Goal: Transaction & Acquisition: Subscribe to service/newsletter

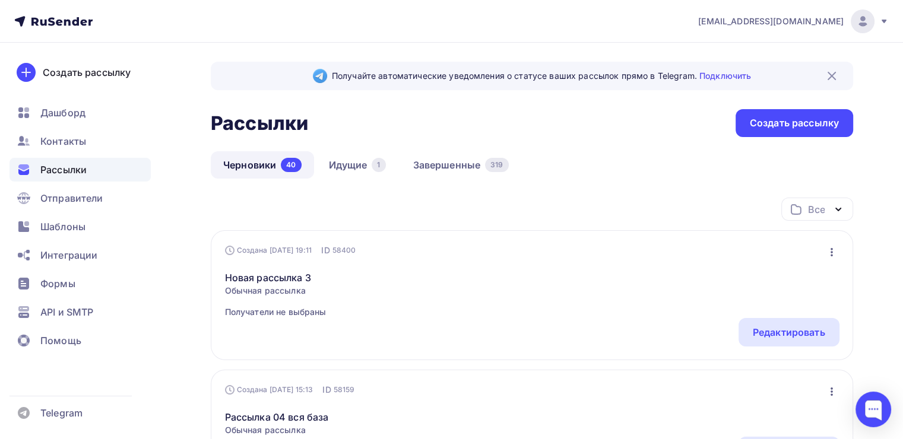
scroll to position [24, 0]
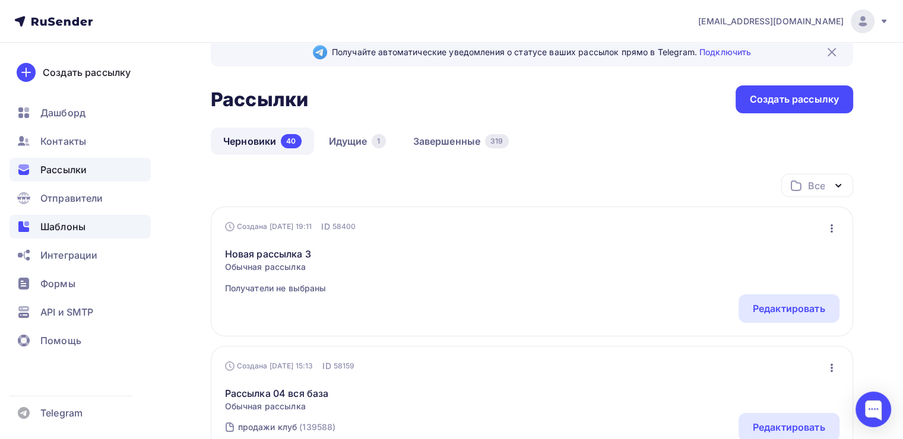
click at [42, 223] on span "Шаблоны" at bounding box center [62, 227] width 45 height 14
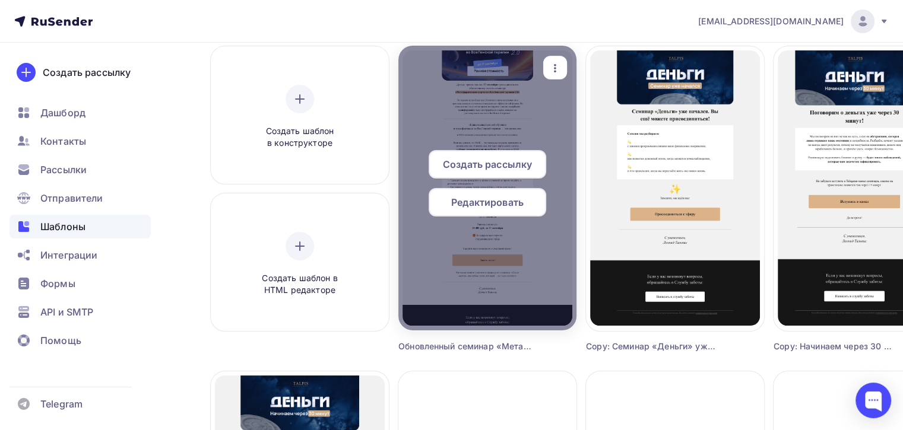
scroll to position [104, 0]
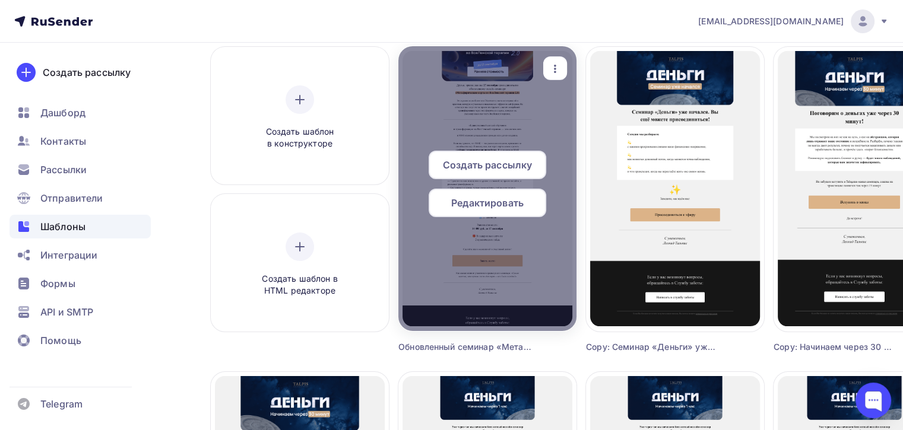
click at [456, 256] on div at bounding box center [487, 188] width 178 height 285
click at [475, 158] on span "Создать рассылку" at bounding box center [487, 165] width 89 height 14
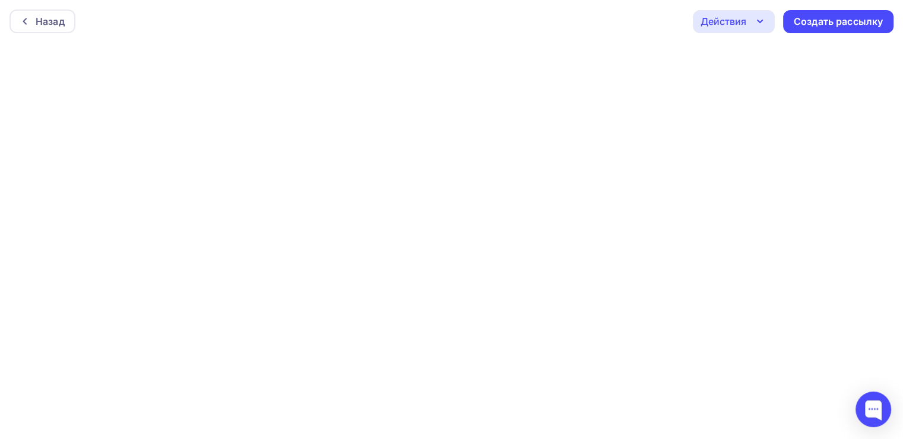
scroll to position [2, 0]
click at [45, 20] on div "Назад" at bounding box center [50, 19] width 29 height 14
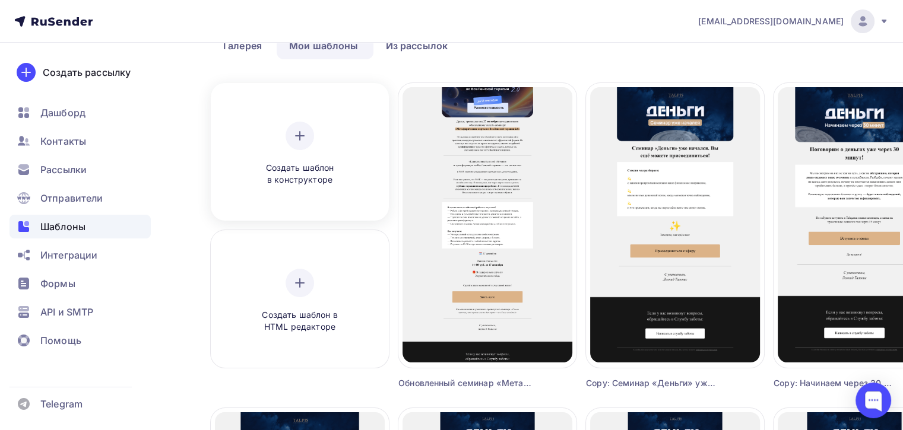
scroll to position [68, 0]
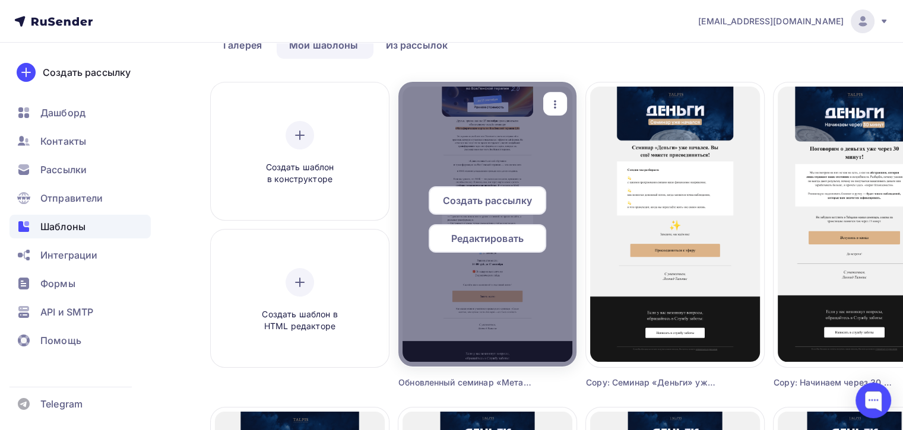
click at [482, 171] on div at bounding box center [487, 224] width 178 height 285
click at [483, 157] on div at bounding box center [487, 224] width 178 height 285
click at [473, 199] on span "Создать рассылку" at bounding box center [487, 201] width 89 height 14
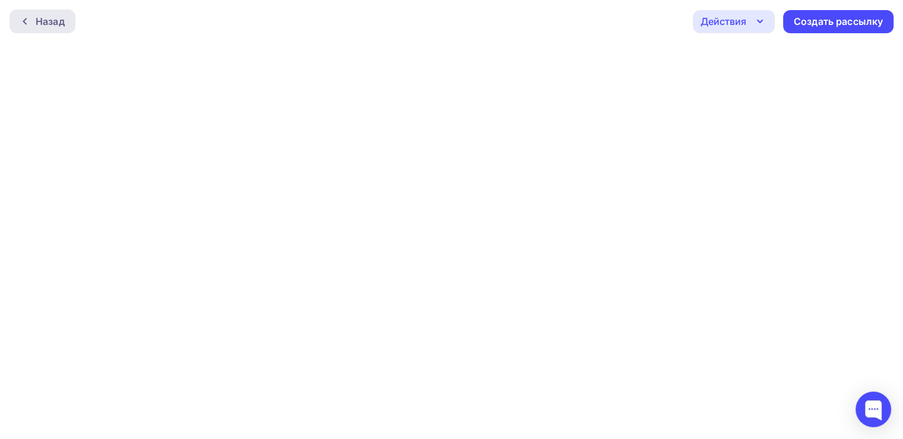
click at [36, 23] on div "Назад" at bounding box center [50, 21] width 29 height 14
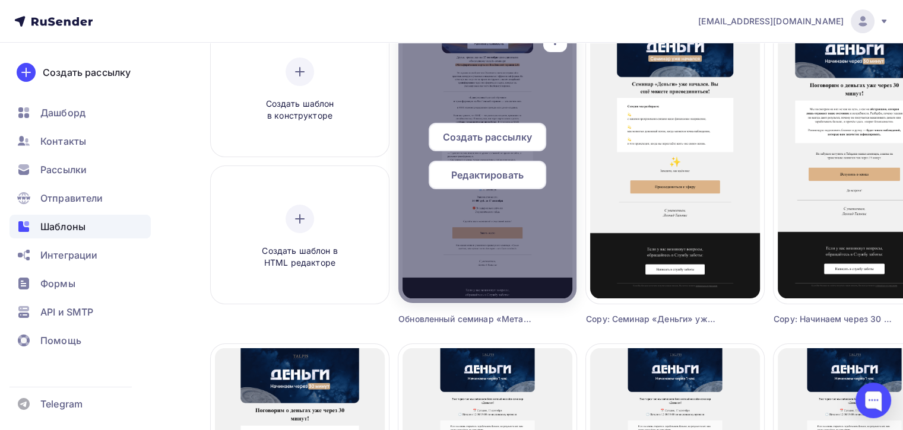
scroll to position [138, 0]
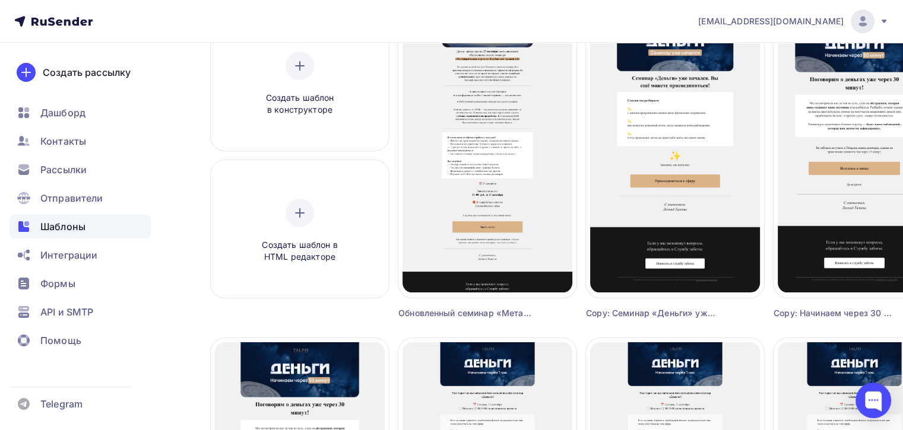
click at [515, 312] on div "Обновленный семинар «Метафорические карты во ВсеЛенской терапии 2.0»" at bounding box center [465, 314] width 134 height 12
drag, startPoint x: 399, startPoint y: 312, endPoint x: 562, endPoint y: 315, distance: 163.3
click at [562, 315] on div "Создать рассылку Редактировать Переименовать Предпросмотр Копировать Удалить Об…" at bounding box center [487, 166] width 178 height 306
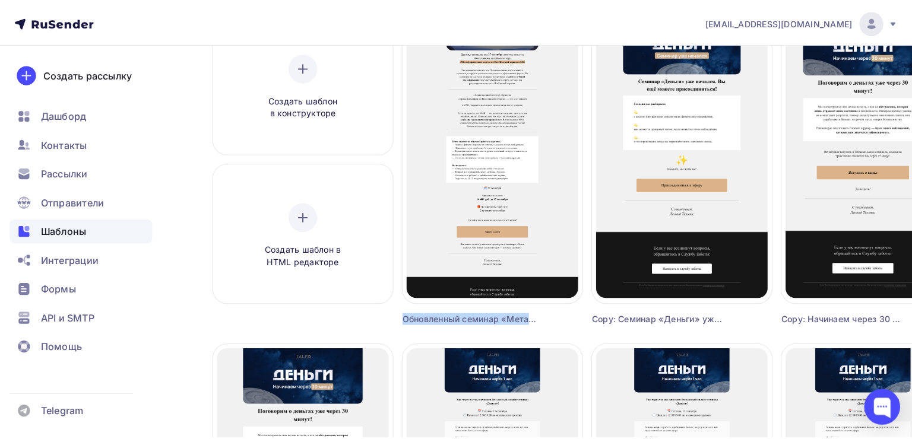
scroll to position [49, 0]
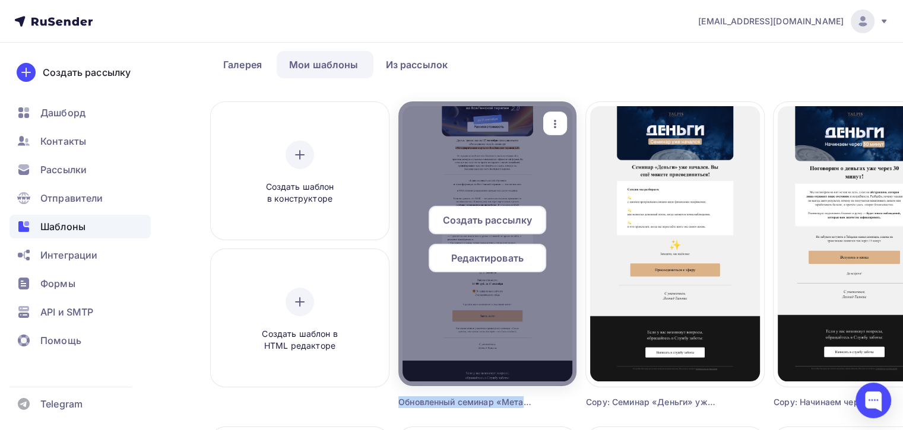
click at [550, 125] on icon "button" at bounding box center [555, 124] width 14 height 14
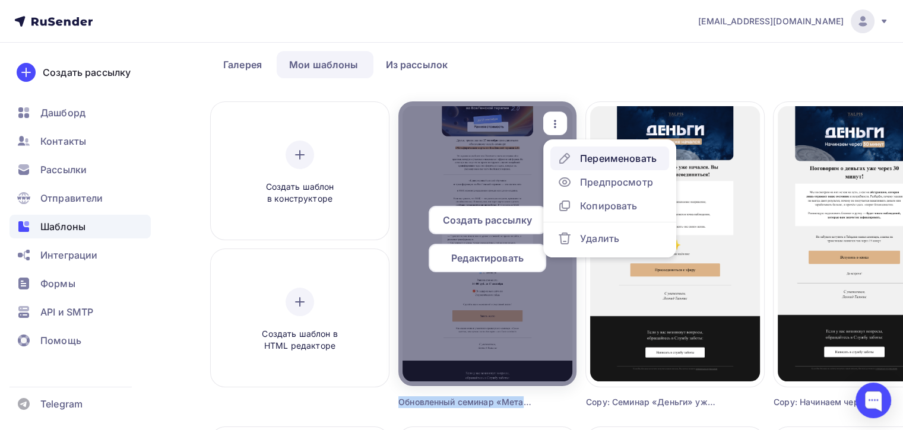
click at [576, 158] on div "Переименовать" at bounding box center [606, 158] width 99 height 14
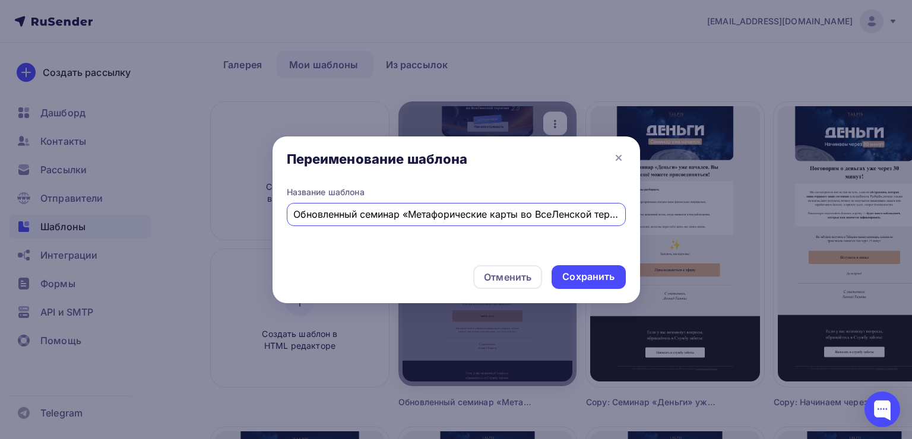
scroll to position [0, 37]
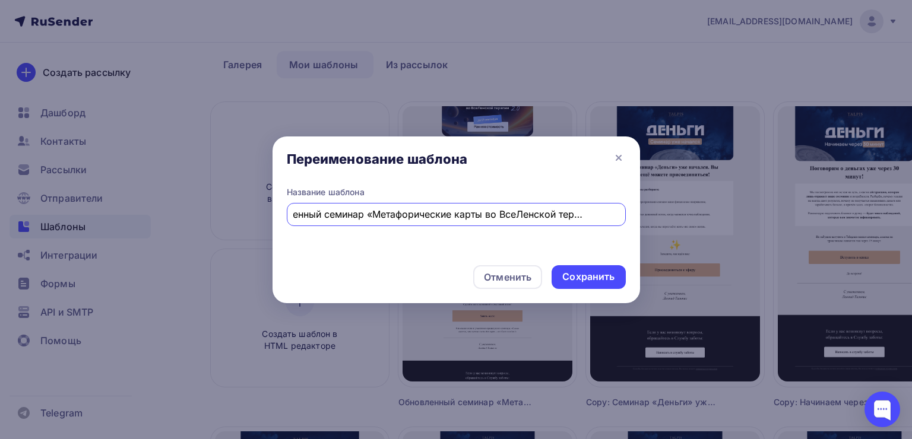
click at [330, 214] on input "Обновленный семинар «Метафорические карты во ВсеЛенской терапии 2.0»" at bounding box center [455, 214] width 325 height 14
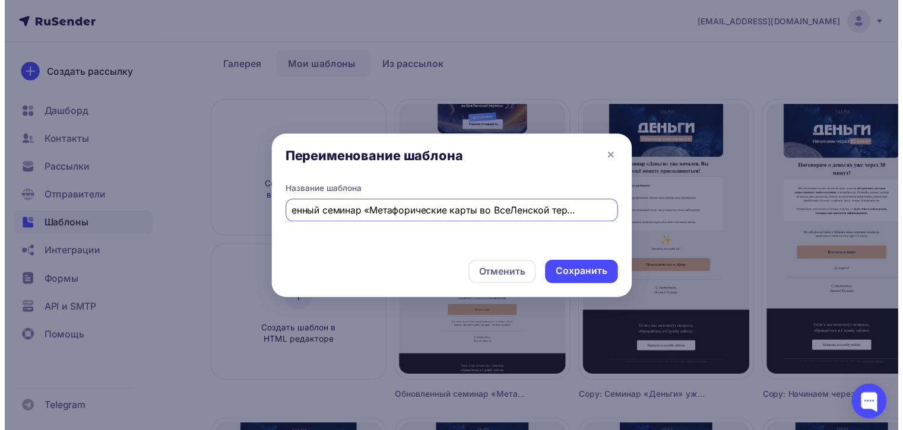
scroll to position [0, 0]
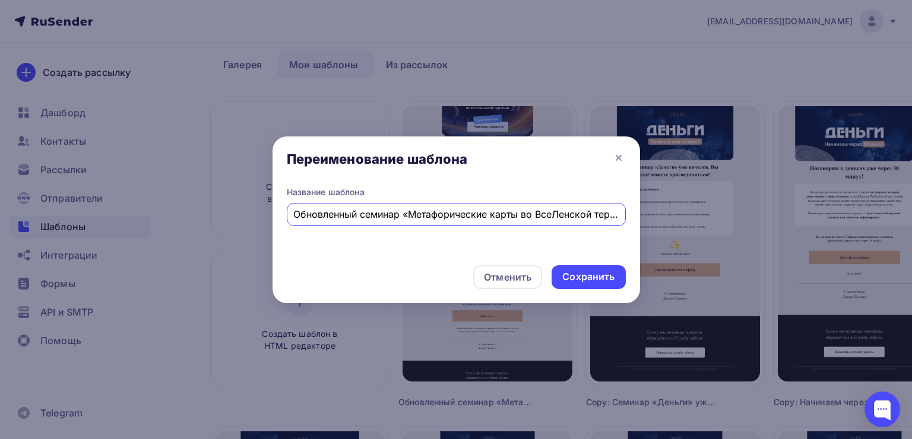
drag, startPoint x: 330, startPoint y: 214, endPoint x: 299, endPoint y: 211, distance: 31.0
click at [299, 211] on input "Обновленный семинар «Метафорические карты во ВсеЛенской терапии 2.0»" at bounding box center [455, 214] width 325 height 14
click at [361, 204] on div "Обновленный семинар «Метафорические карты во ВсеЛенской терапии 2.0»" at bounding box center [456, 214] width 339 height 23
click at [357, 214] on input "Обновленный семинар «Метафорические карты во ВсеЛенской терапии 2.0»" at bounding box center [455, 214] width 325 height 14
click at [570, 273] on div "Сохранить" at bounding box center [588, 277] width 52 height 14
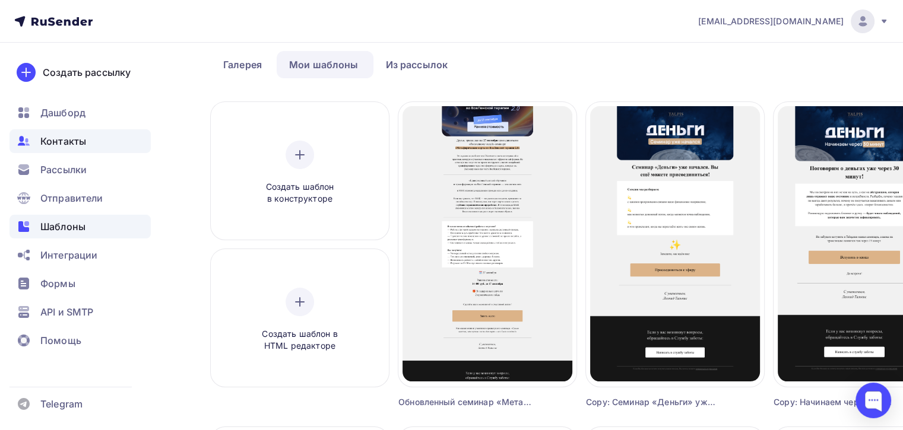
click at [55, 139] on span "Контакты" at bounding box center [63, 141] width 46 height 14
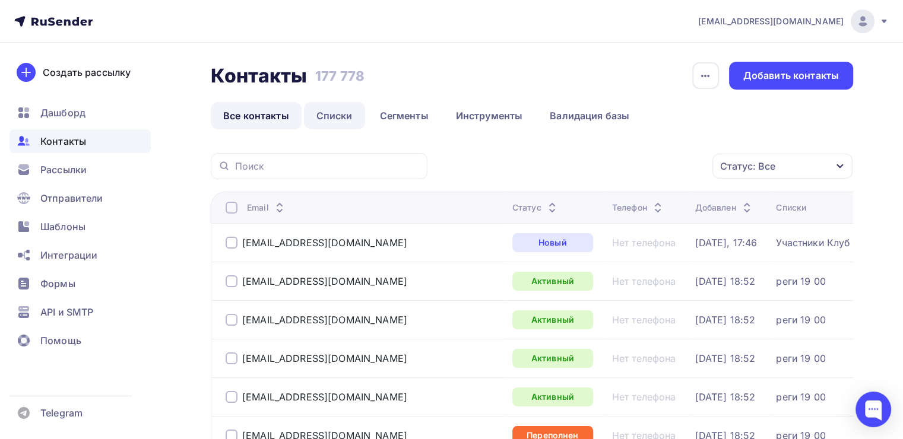
click at [346, 123] on link "Списки" at bounding box center [334, 115] width 61 height 27
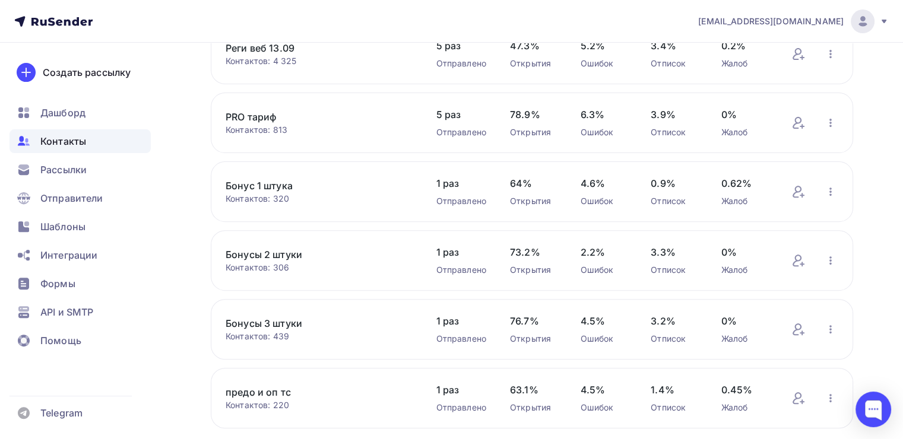
scroll to position [479, 0]
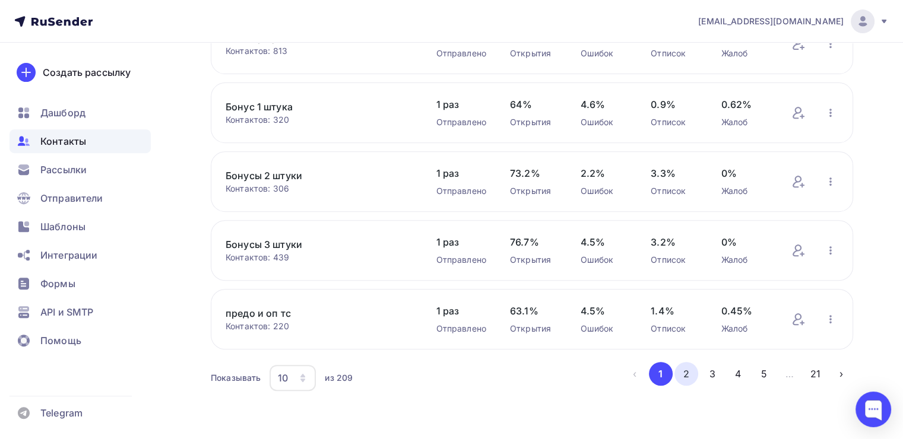
click at [681, 370] on button "2" at bounding box center [686, 374] width 24 height 24
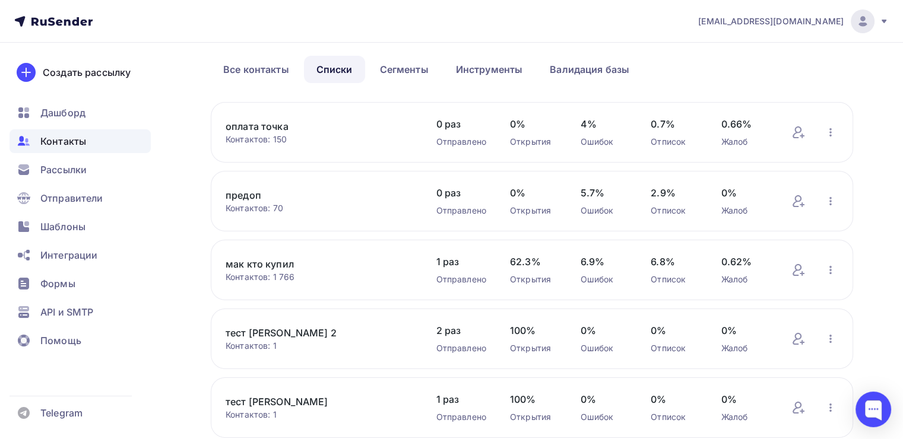
scroll to position [0, 0]
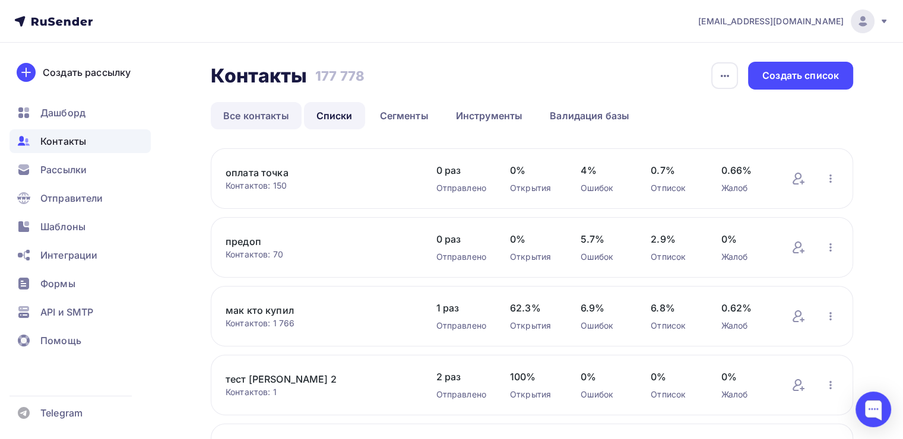
click at [263, 120] on link "Все контакты" at bounding box center [256, 115] width 91 height 27
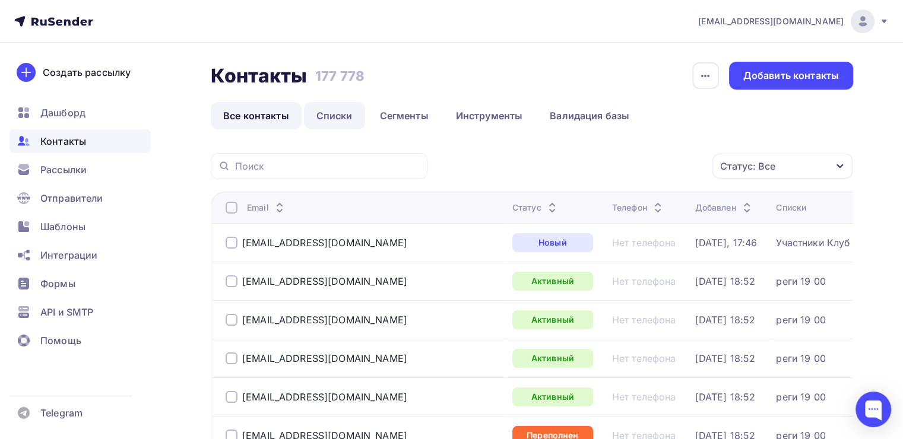
click at [340, 108] on link "Списки" at bounding box center [334, 115] width 61 height 27
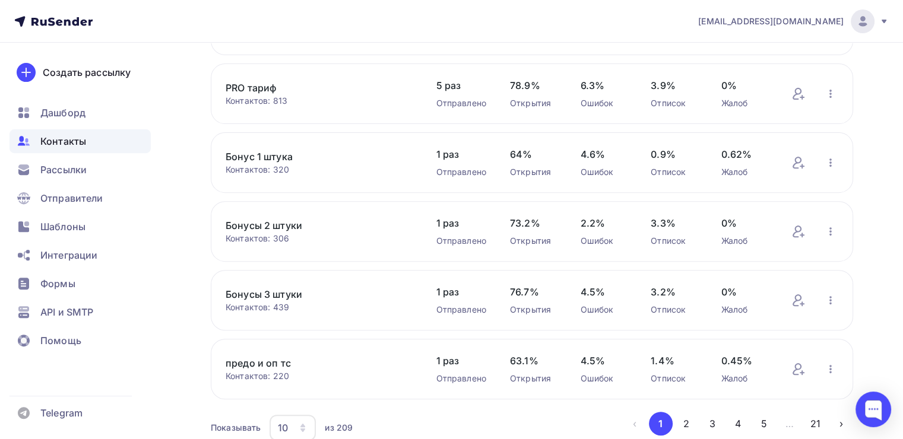
scroll to position [479, 0]
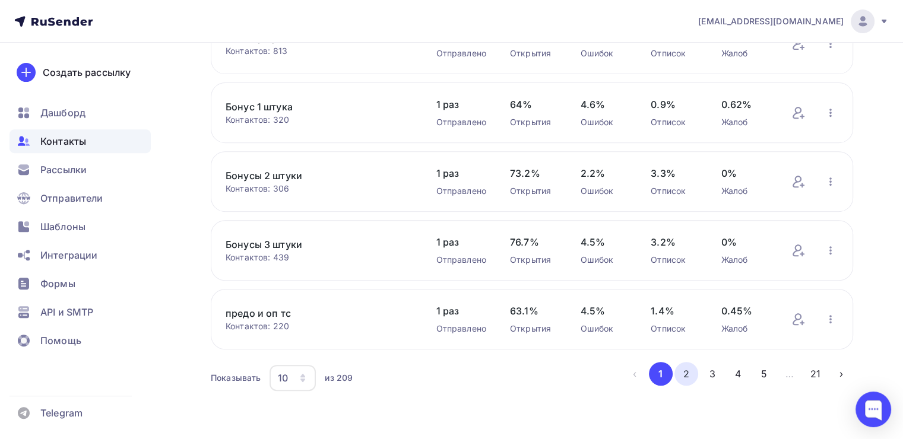
click at [691, 377] on button "2" at bounding box center [686, 374] width 24 height 24
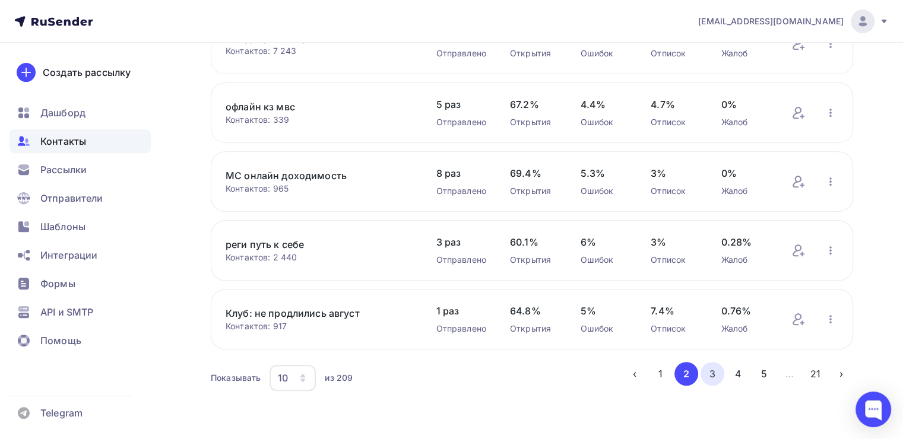
click at [718, 372] on button "3" at bounding box center [713, 374] width 24 height 24
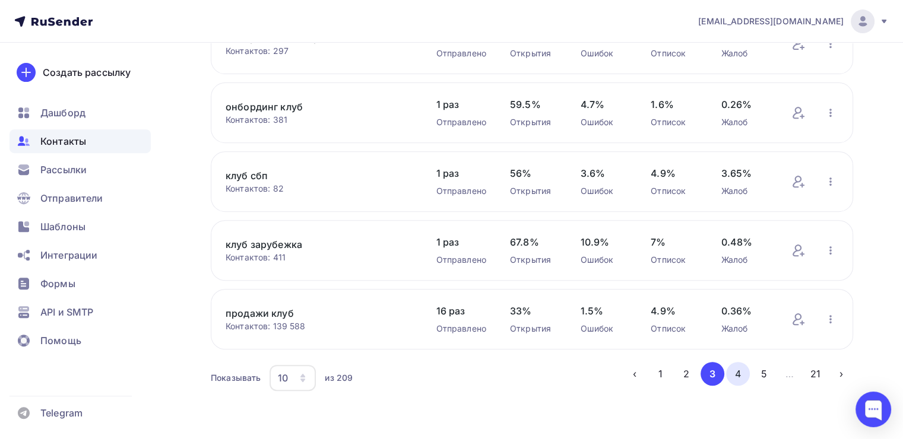
click at [737, 366] on button "4" at bounding box center [738, 374] width 24 height 24
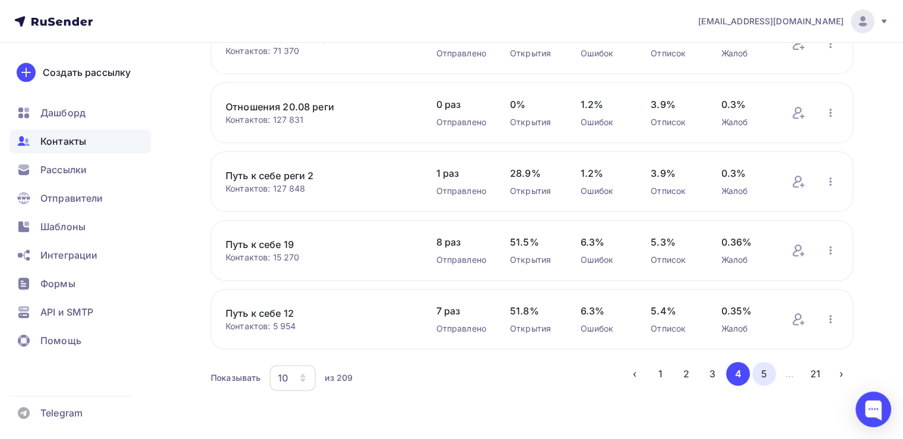
click at [757, 375] on button "5" at bounding box center [764, 374] width 24 height 24
click at [711, 368] on button "4" at bounding box center [713, 374] width 24 height 24
click at [698, 370] on button "2" at bounding box center [686, 374] width 24 height 24
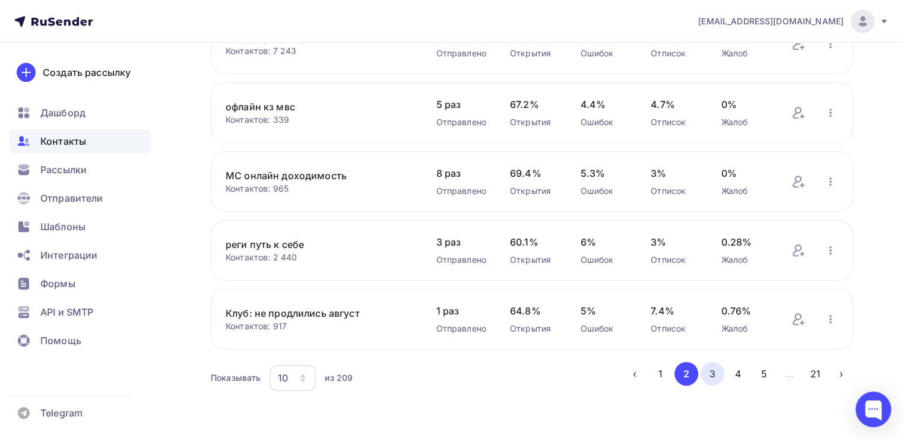
click at [708, 378] on button "3" at bounding box center [713, 374] width 24 height 24
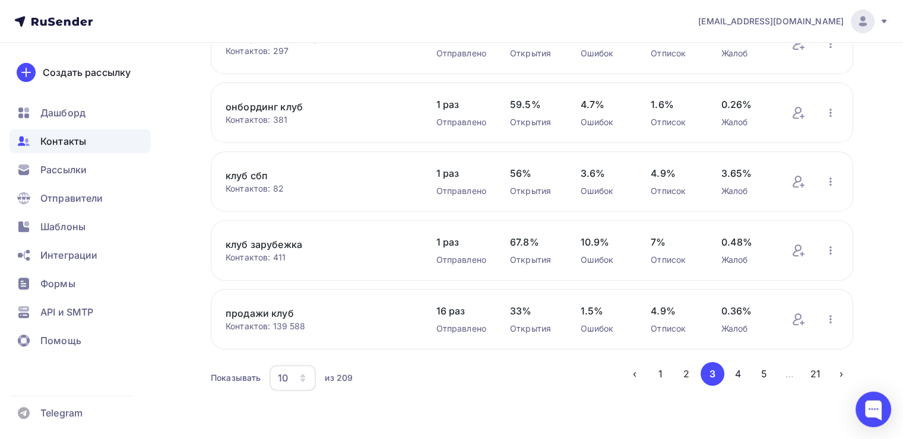
click at [296, 309] on link "продажи клуб" at bounding box center [319, 313] width 186 height 14
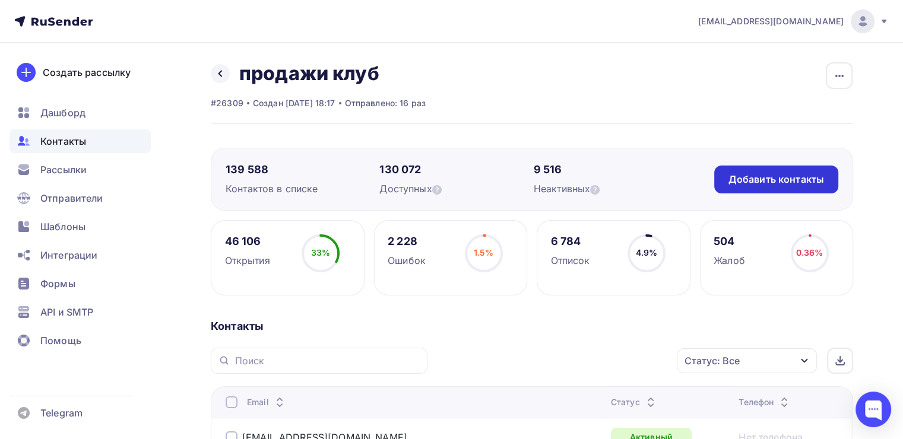
click at [733, 188] on div "Добавить контакты" at bounding box center [776, 180] width 124 height 28
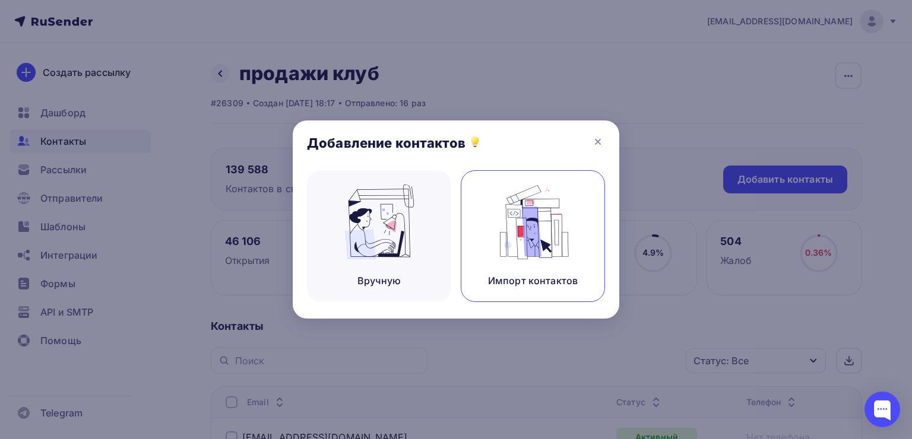
click at [513, 233] on img at bounding box center [533, 222] width 80 height 75
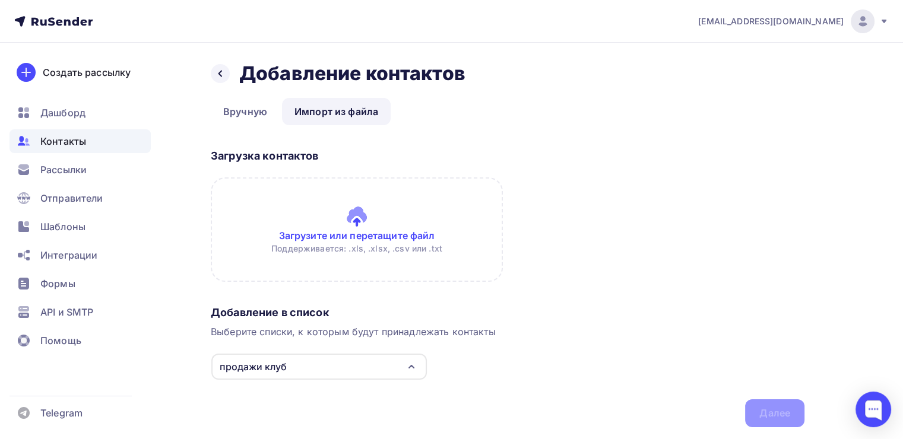
click at [314, 224] on input "file" at bounding box center [357, 230] width 292 height 104
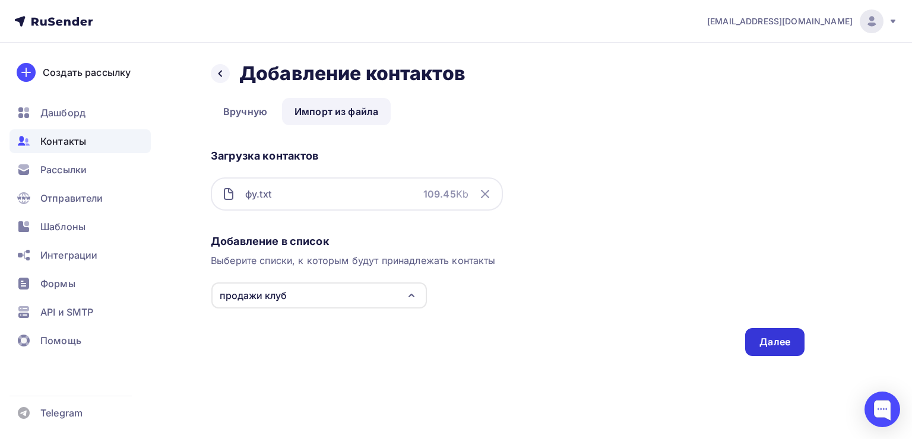
click at [772, 351] on div "Далее" at bounding box center [774, 342] width 59 height 28
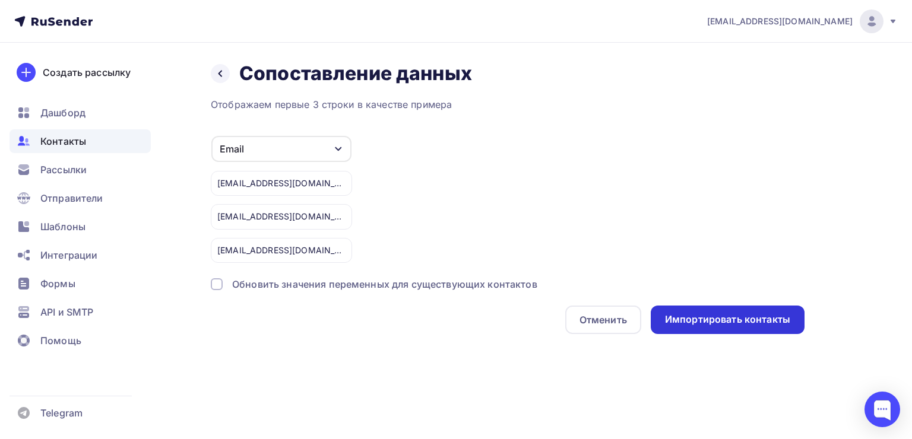
click at [729, 313] on div "Импортировать контакты" at bounding box center [727, 320] width 125 height 14
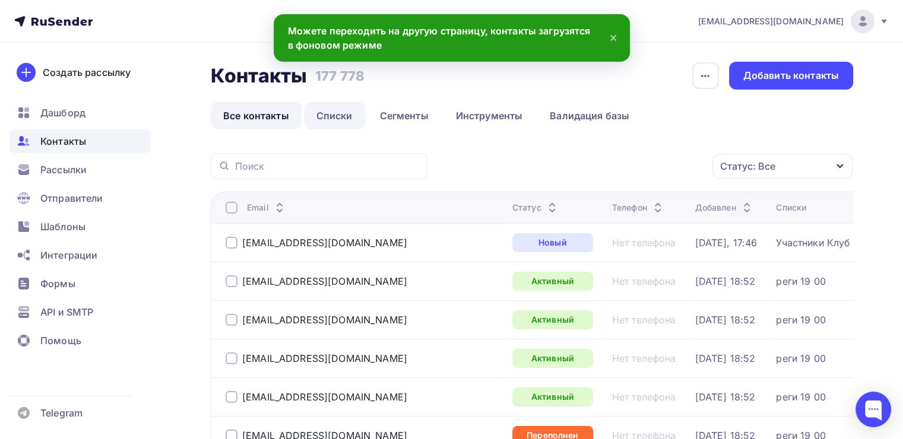
click at [343, 118] on link "Списки" at bounding box center [334, 115] width 61 height 27
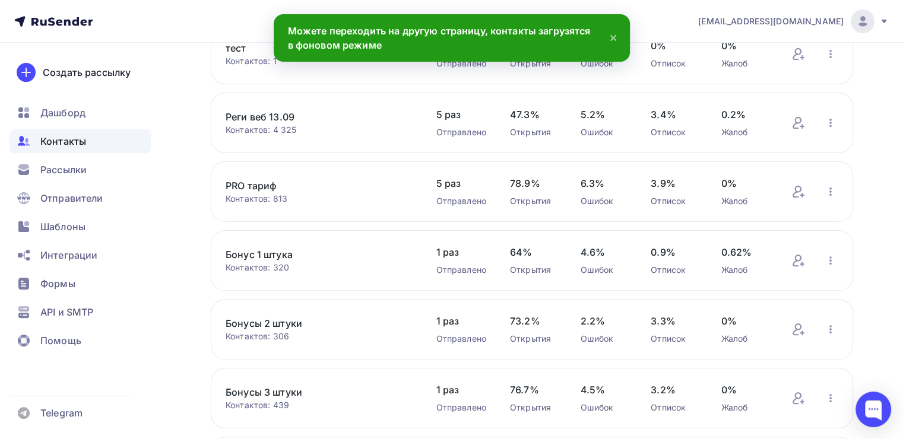
scroll to position [479, 0]
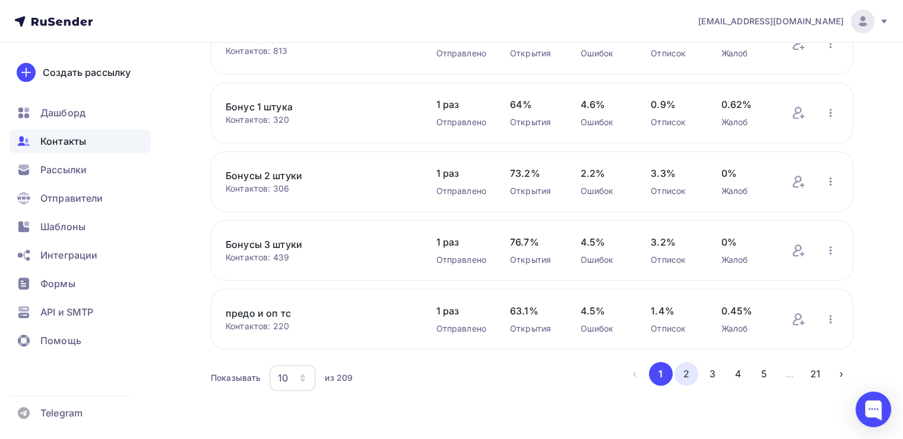
click at [686, 370] on button "2" at bounding box center [686, 374] width 24 height 24
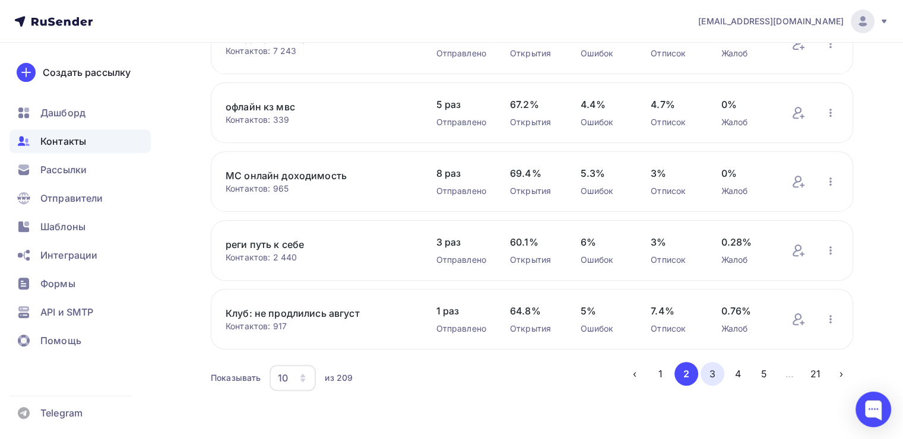
click at [709, 370] on button "3" at bounding box center [713, 374] width 24 height 24
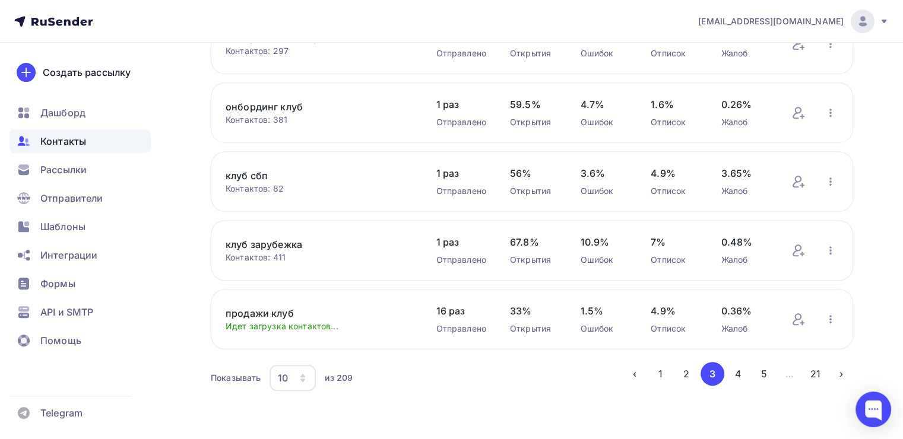
click at [290, 306] on link "продажи клуб" at bounding box center [319, 313] width 186 height 14
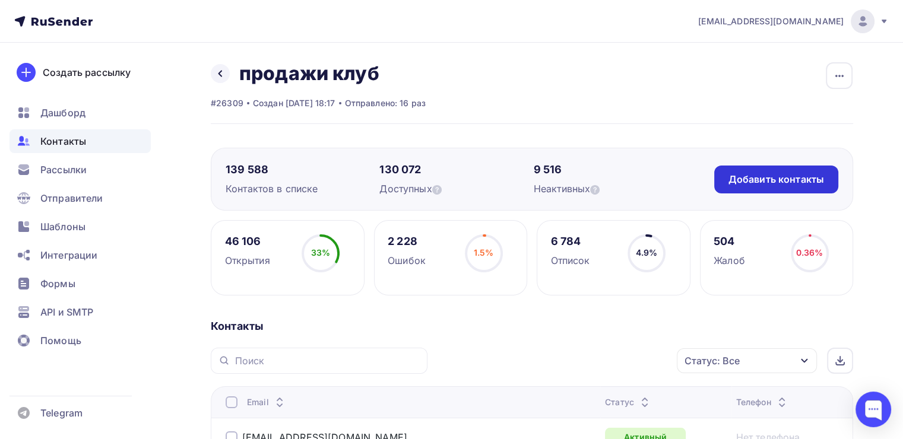
click at [741, 187] on div "Добавить контакты" at bounding box center [776, 180] width 124 height 28
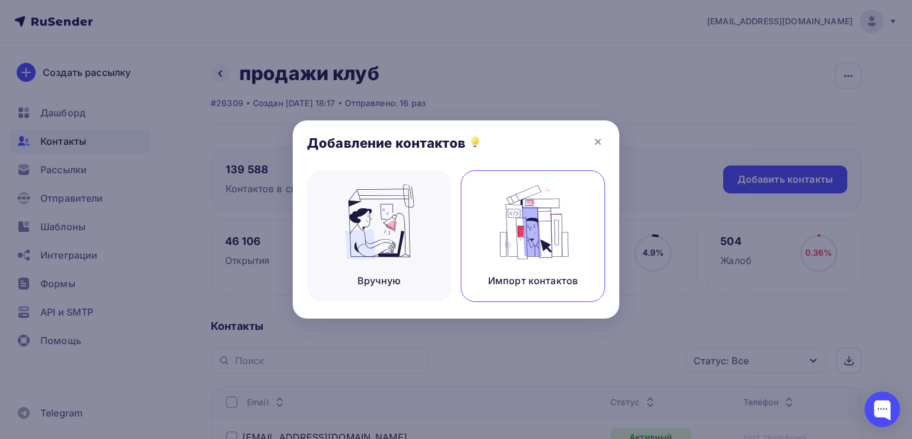
click at [509, 191] on img at bounding box center [533, 222] width 80 height 75
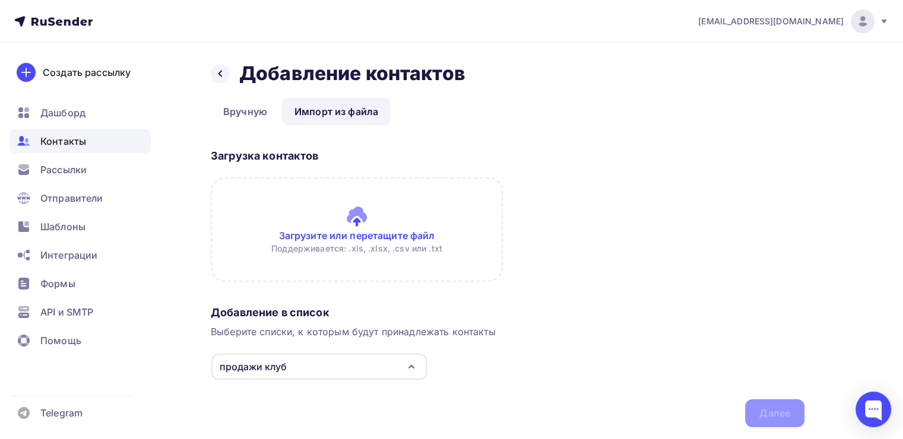
click at [387, 224] on input "file" at bounding box center [357, 230] width 292 height 104
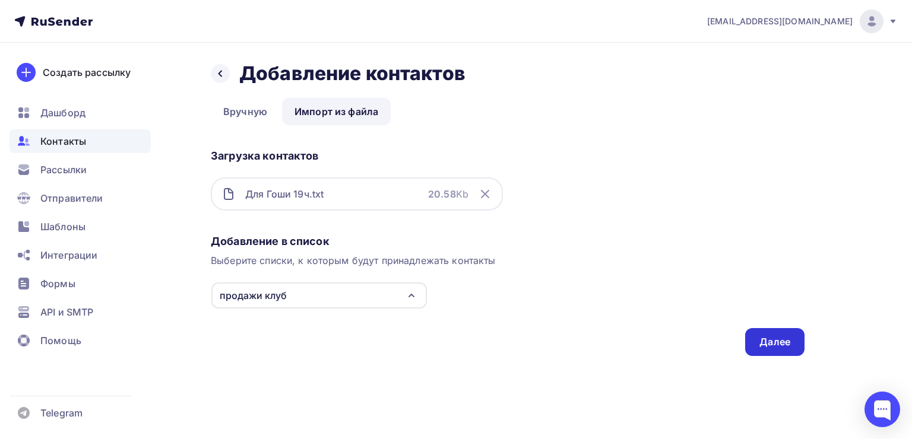
click at [762, 346] on div "Далее" at bounding box center [774, 342] width 31 height 14
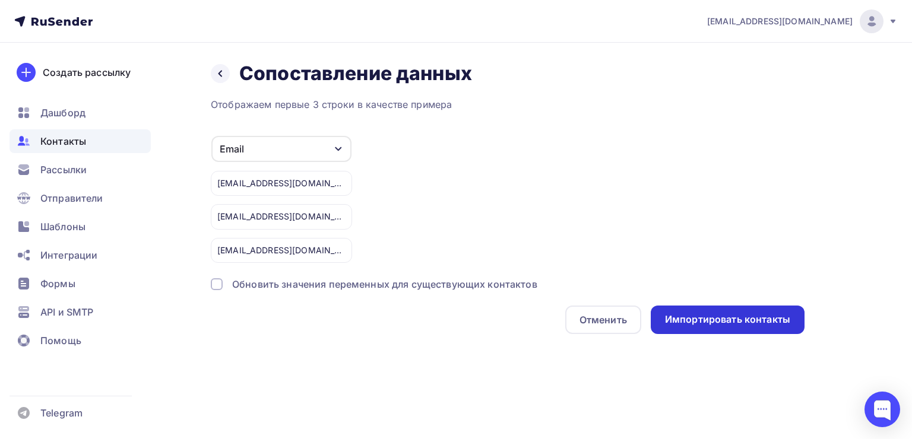
click at [718, 319] on div "Импортировать контакты" at bounding box center [727, 320] width 125 height 14
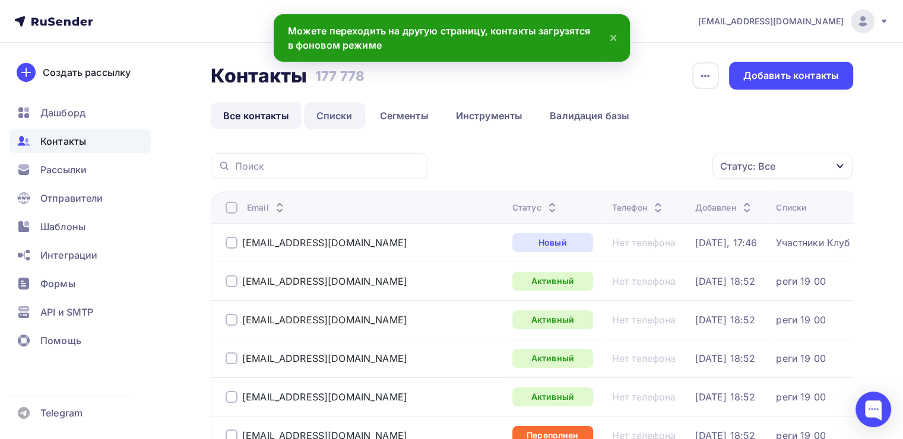
click at [318, 112] on link "Списки" at bounding box center [334, 115] width 61 height 27
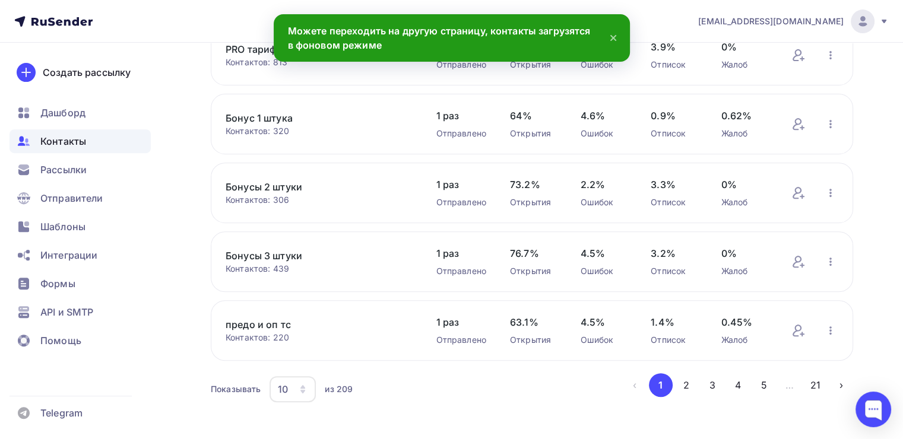
scroll to position [478, 0]
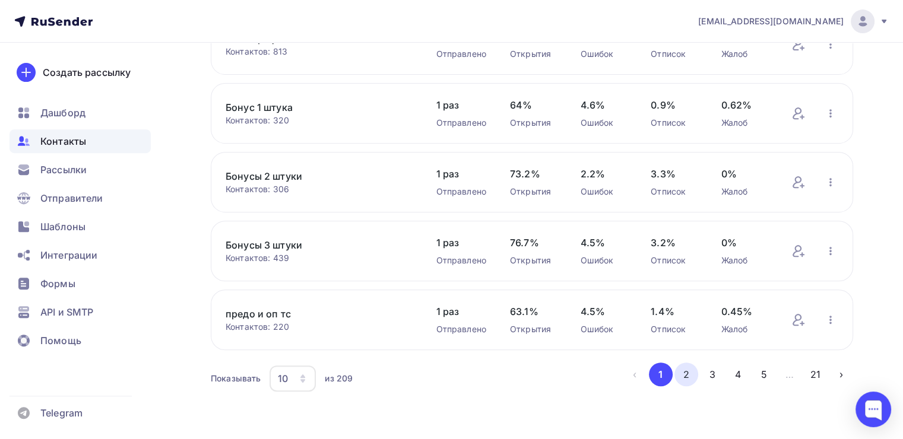
click at [686, 377] on button "2" at bounding box center [686, 375] width 24 height 24
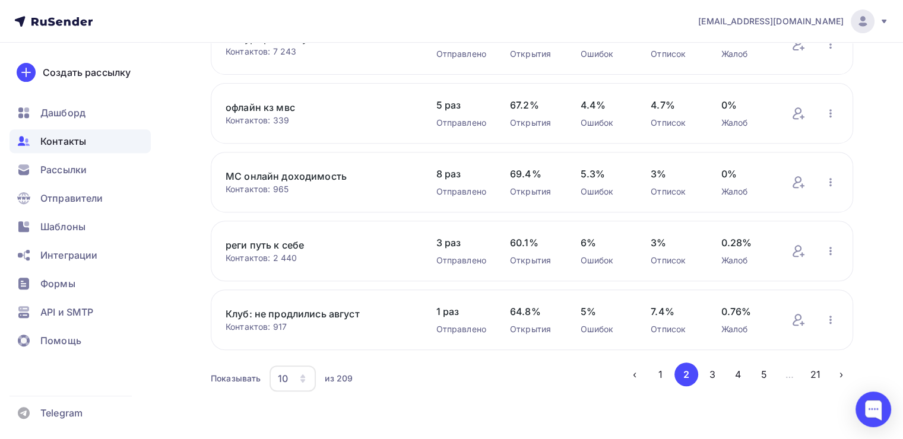
scroll to position [479, 0]
click at [708, 369] on button "3" at bounding box center [713, 374] width 24 height 24
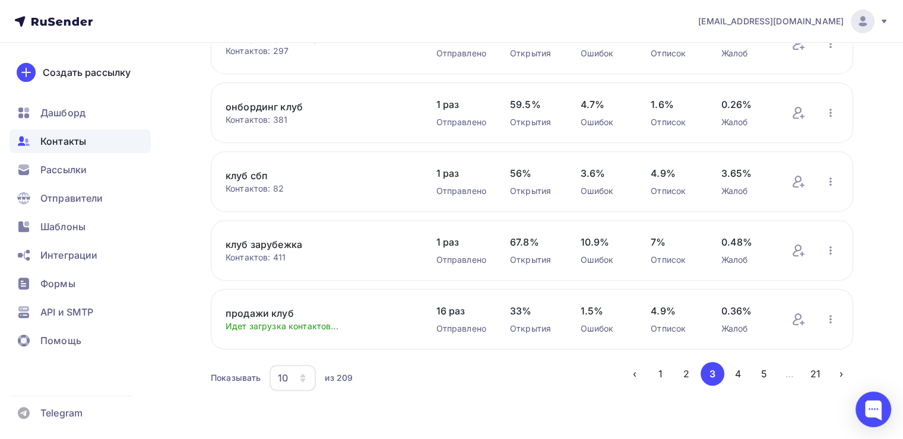
click at [277, 310] on link "продажи клуб" at bounding box center [319, 313] width 186 height 14
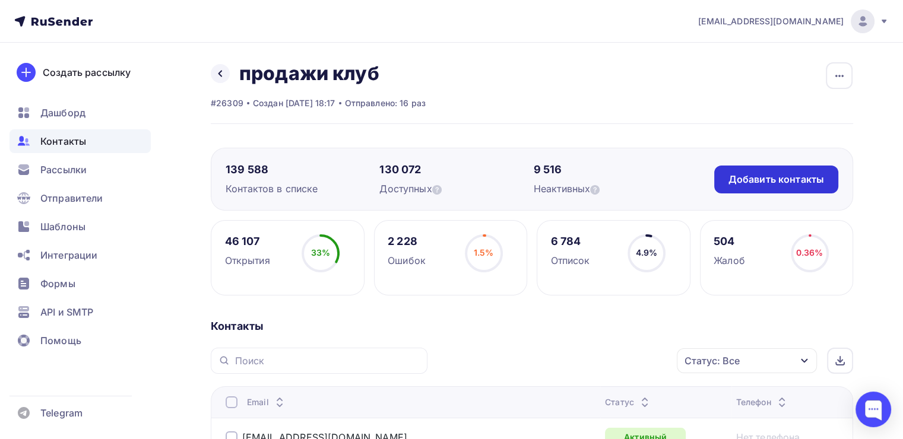
click at [754, 173] on div "Добавить контакты" at bounding box center [776, 180] width 96 height 14
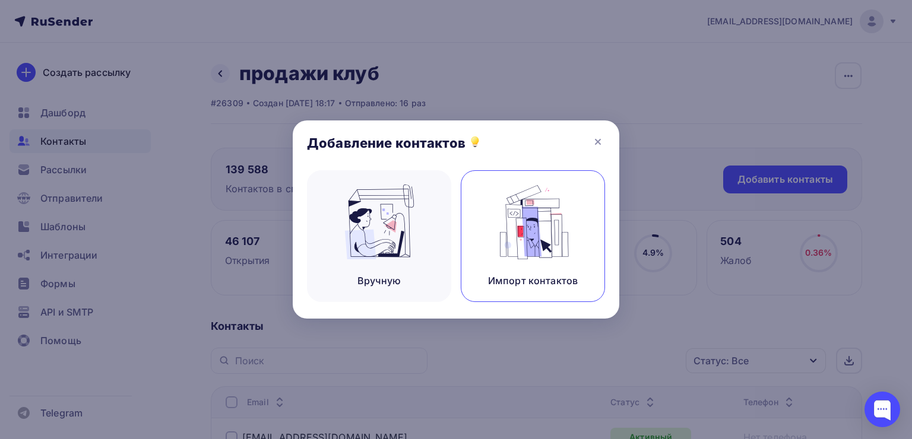
click at [515, 225] on img at bounding box center [533, 222] width 80 height 75
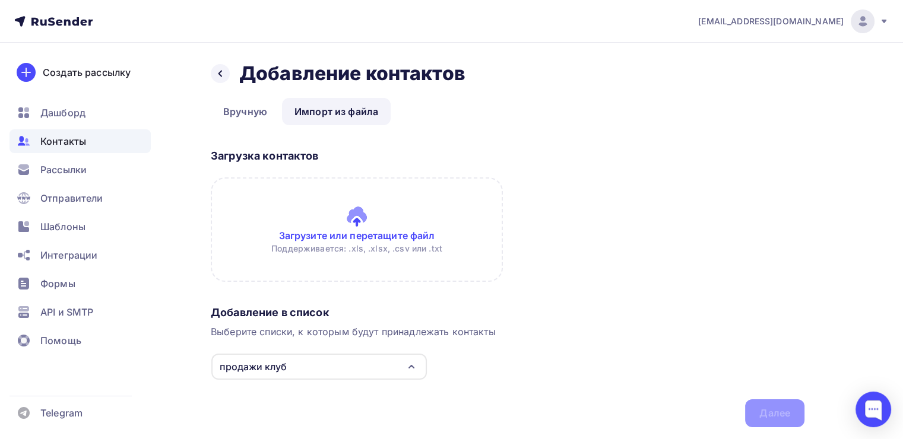
click at [304, 256] on input "file" at bounding box center [357, 230] width 292 height 104
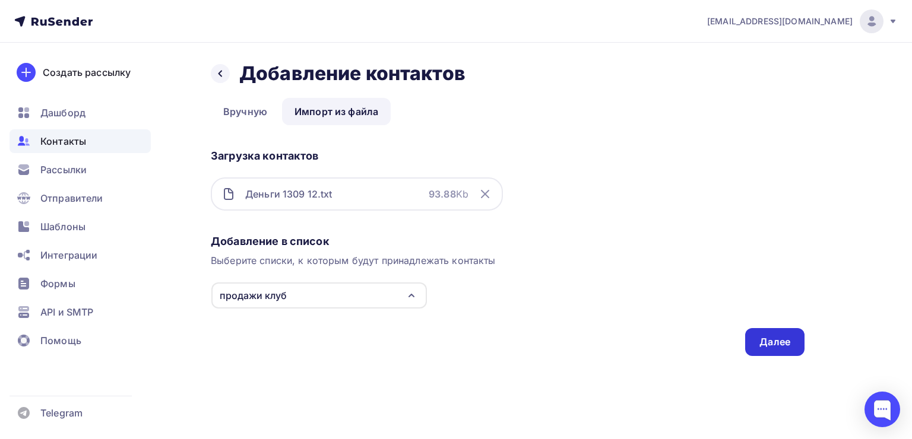
click at [800, 343] on div "Далее" at bounding box center [774, 342] width 59 height 28
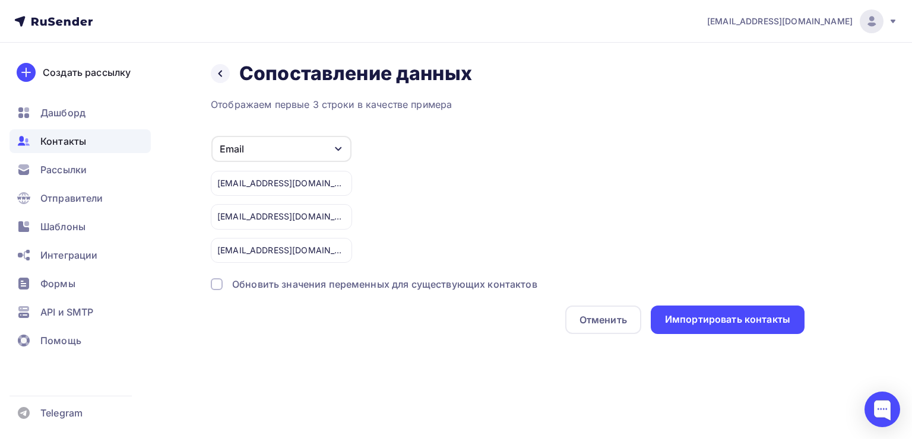
click at [238, 277] on div "Обновить значения переменных для существующих контактов" at bounding box center [384, 284] width 305 height 14
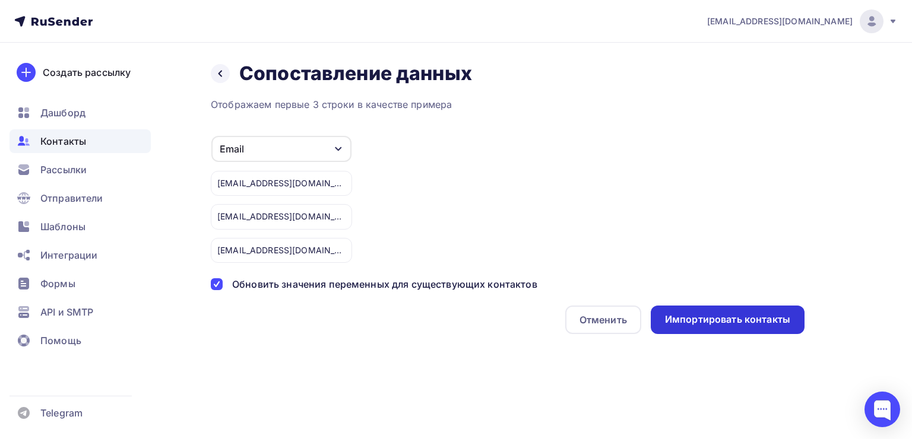
click at [700, 310] on div "Импортировать контакты" at bounding box center [728, 320] width 154 height 28
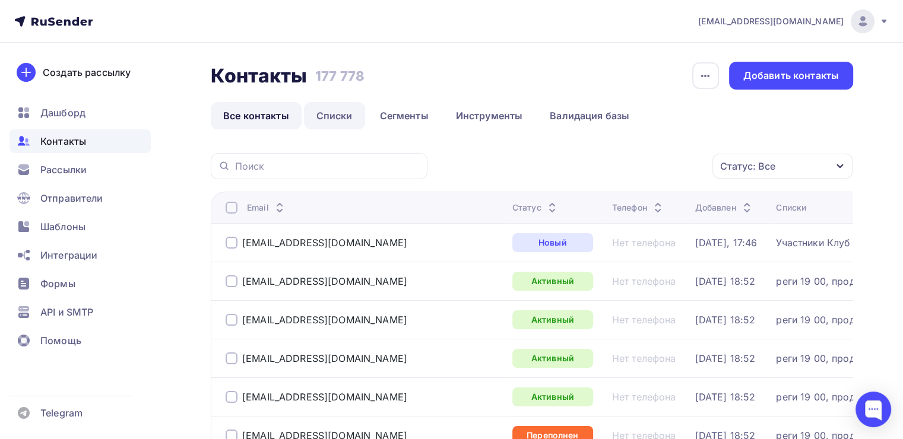
click at [331, 104] on link "Списки" at bounding box center [334, 115] width 61 height 27
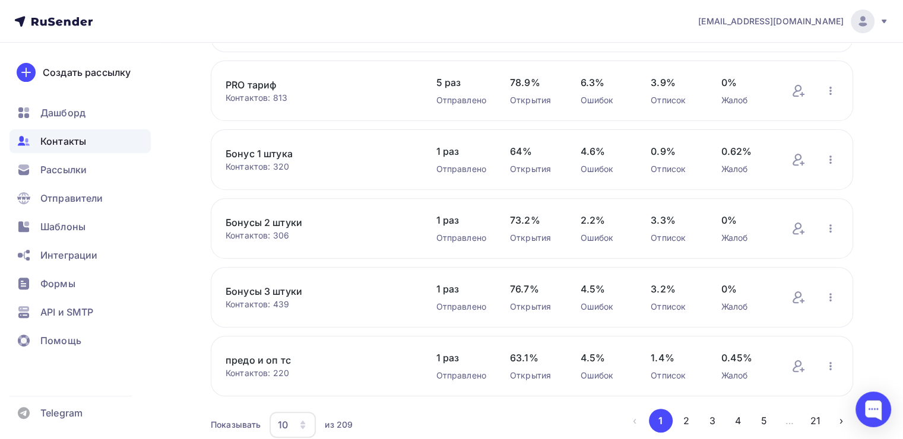
scroll to position [479, 0]
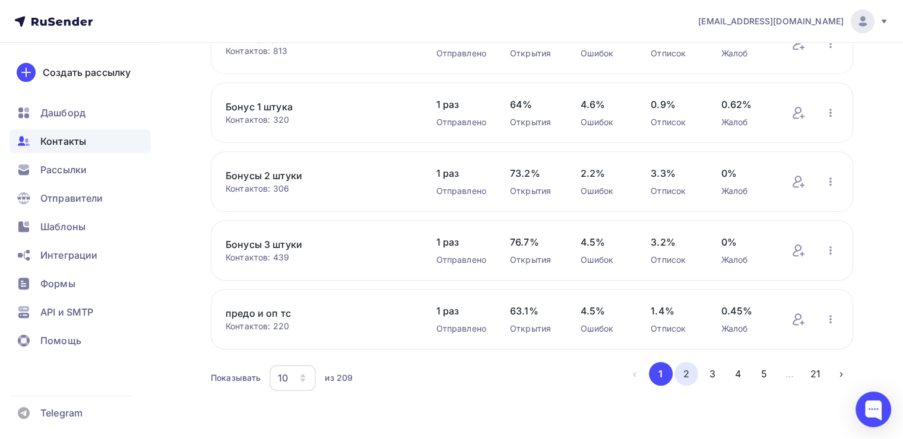
click at [678, 372] on button "2" at bounding box center [686, 374] width 24 height 24
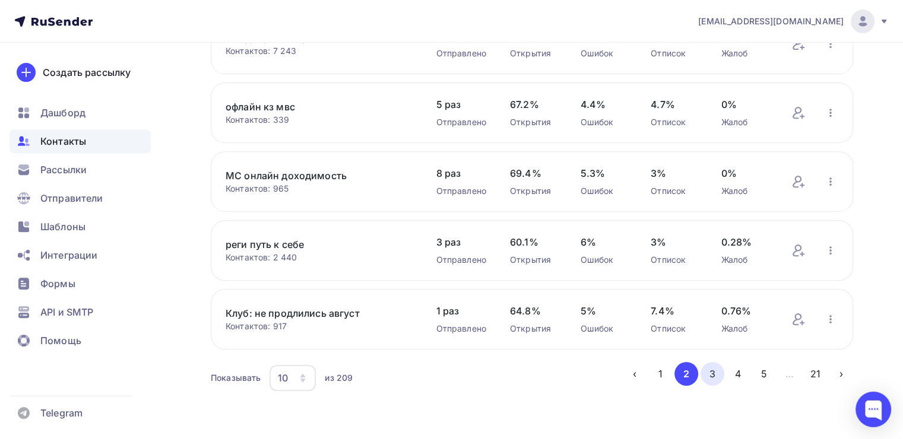
click at [711, 366] on button "3" at bounding box center [713, 374] width 24 height 24
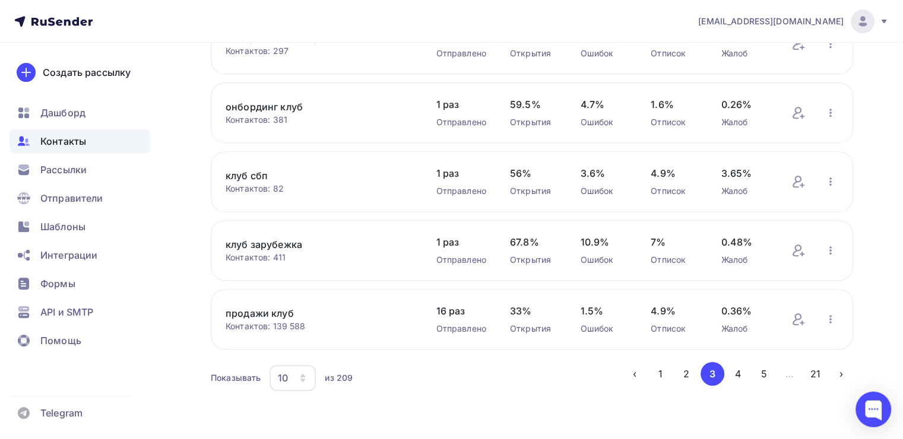
click at [284, 306] on link "продажи клуб" at bounding box center [319, 313] width 186 height 14
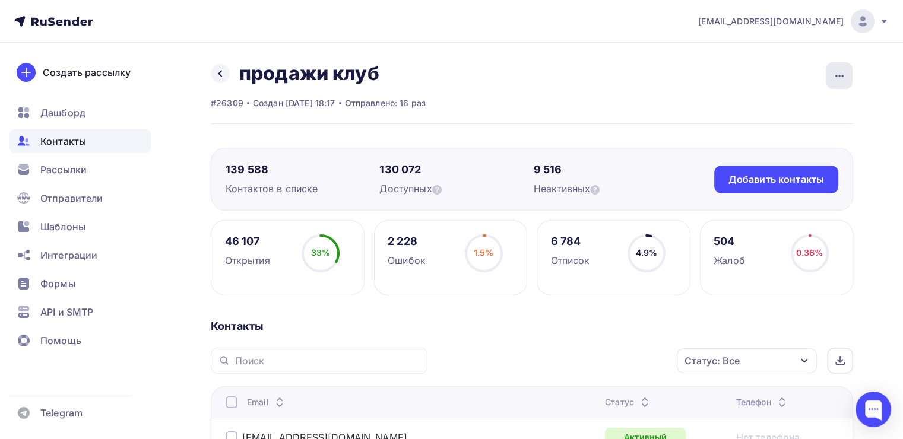
click at [841, 69] on icon "button" at bounding box center [839, 76] width 14 height 14
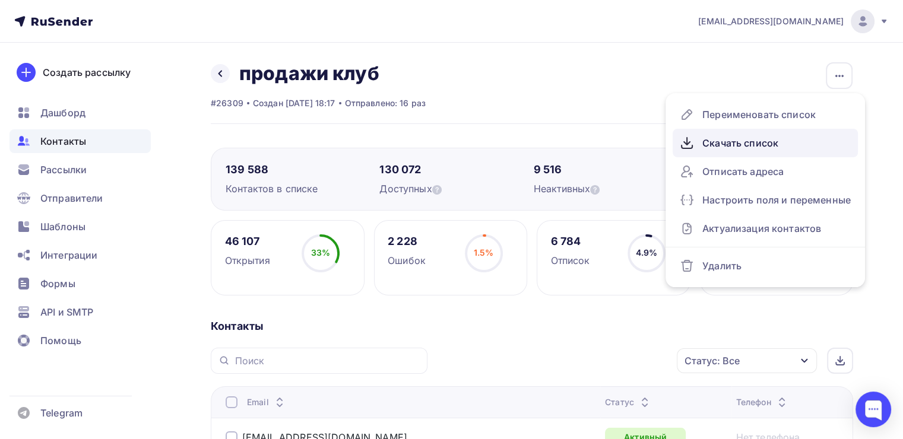
click at [727, 138] on div "Скачать список" at bounding box center [765, 143] width 171 height 19
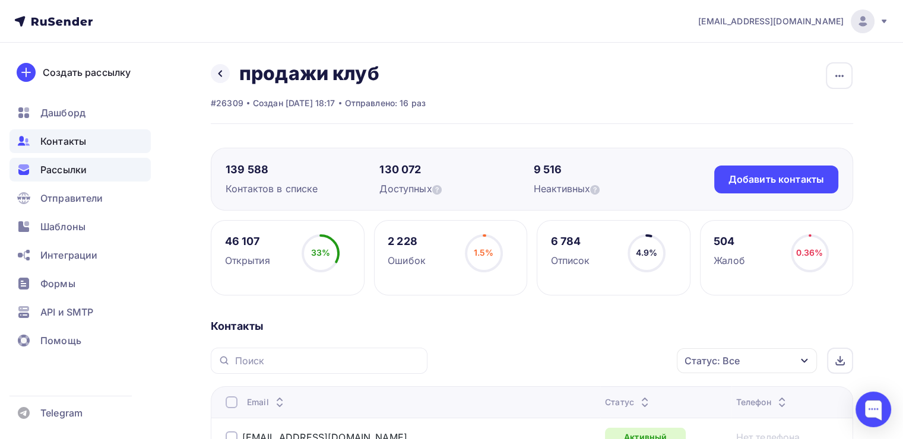
click at [59, 180] on div "Рассылки" at bounding box center [79, 170] width 141 height 24
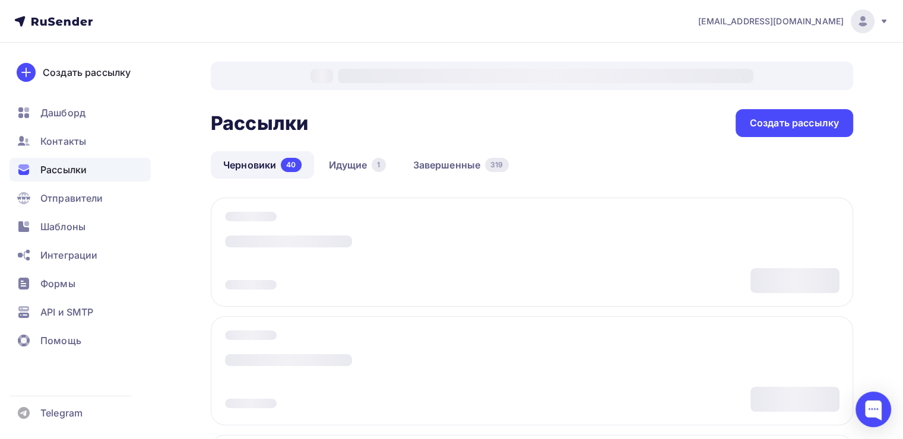
click at [61, 180] on div "Рассылки" at bounding box center [79, 170] width 141 height 24
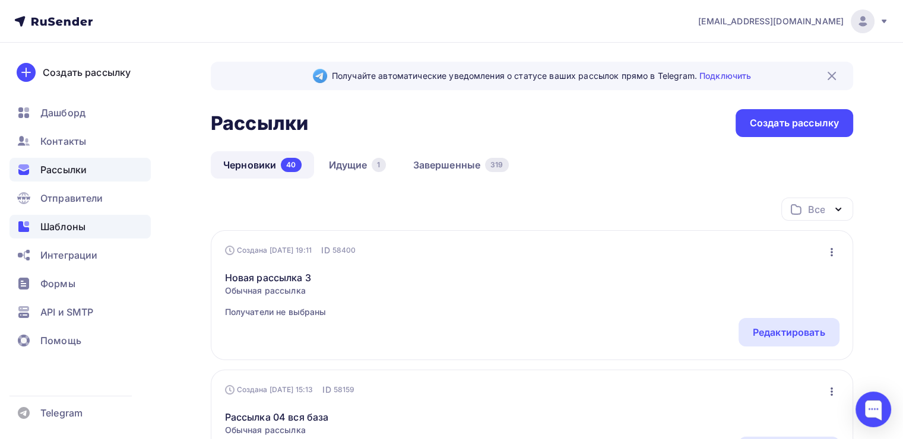
click at [85, 233] on div "Шаблоны" at bounding box center [79, 227] width 141 height 24
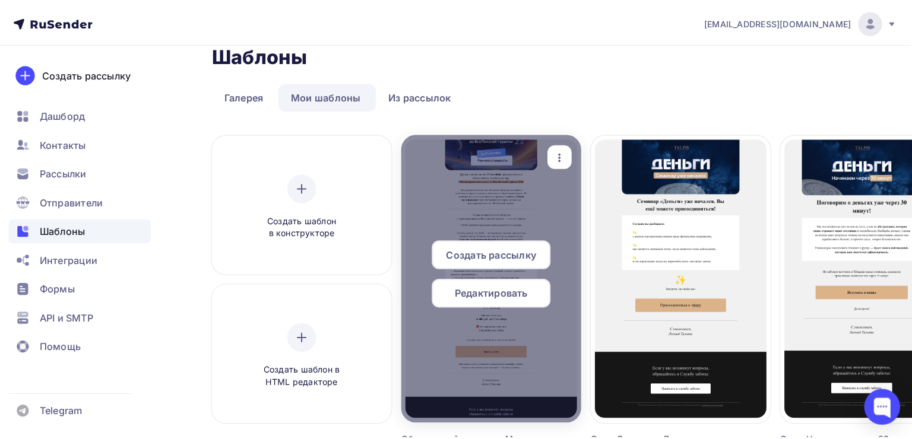
scroll to position [34, 2]
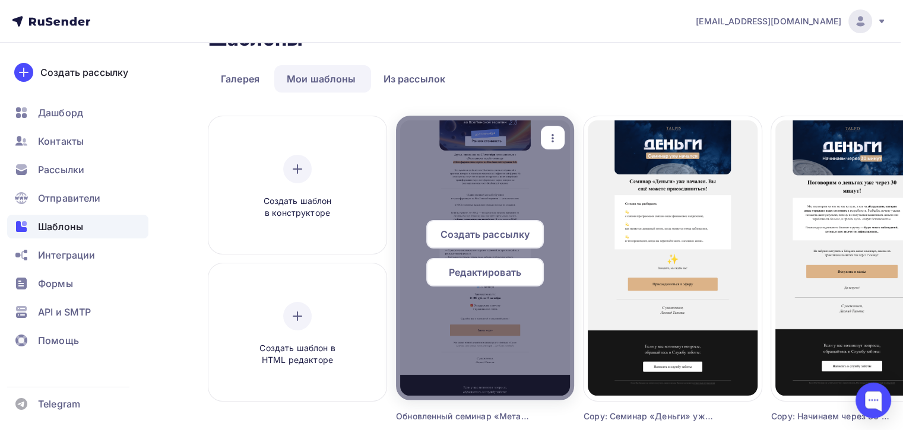
click at [543, 129] on div "button" at bounding box center [553, 137] width 24 height 23
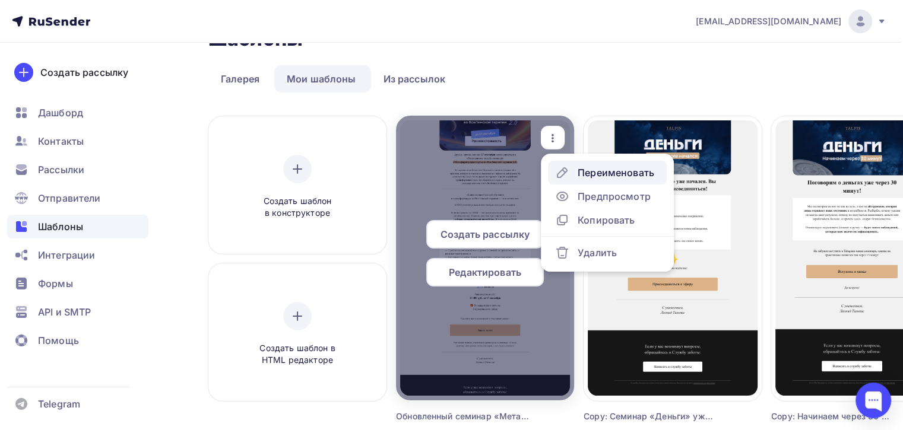
click at [559, 170] on icon at bounding box center [562, 173] width 14 height 14
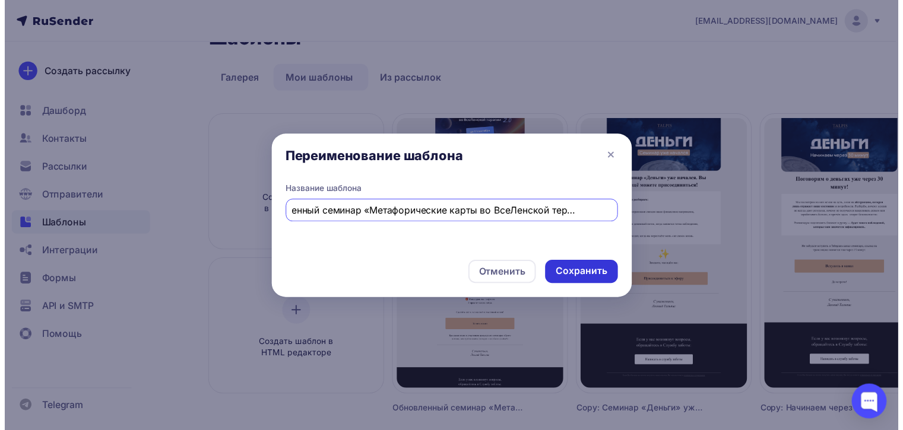
scroll to position [0, 0]
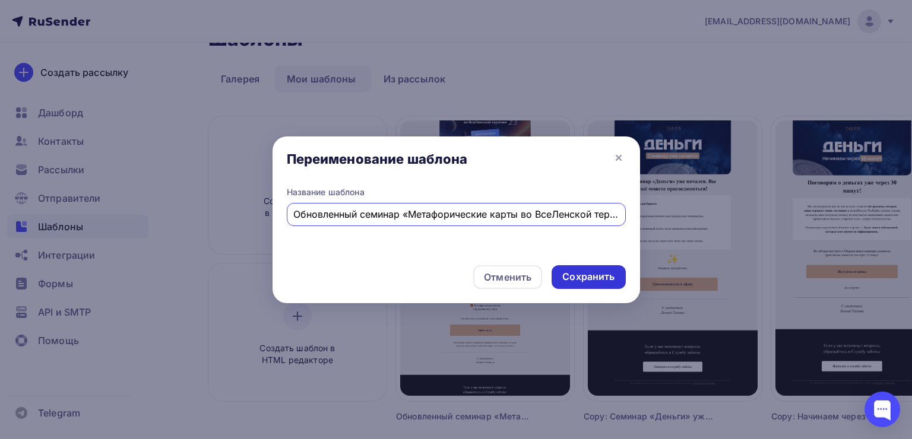
click at [596, 283] on div "Сохранить" at bounding box center [588, 277] width 52 height 14
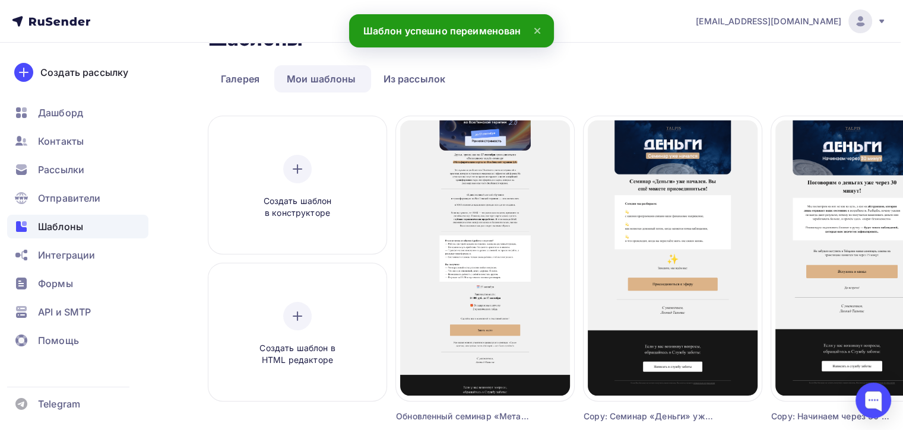
click at [514, 265] on div "Отменить" at bounding box center [503, 272] width 47 height 14
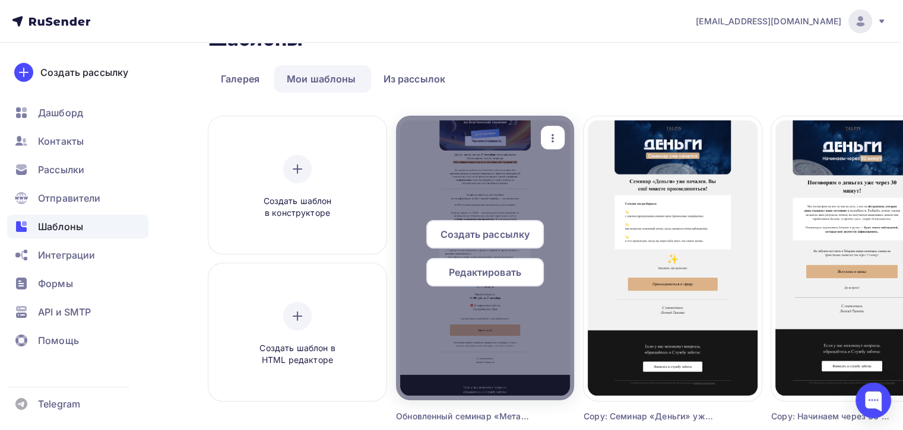
click at [456, 237] on span "Создать рассылку" at bounding box center [484, 234] width 89 height 14
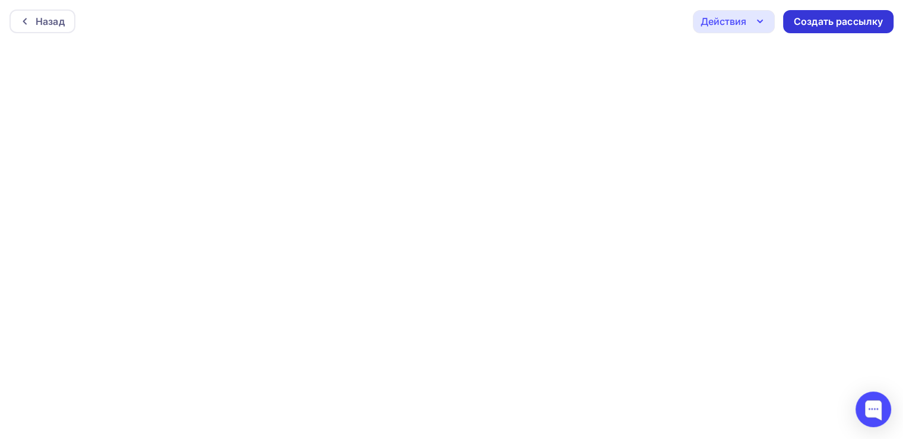
click at [822, 20] on div "Создать рассылку" at bounding box center [838, 22] width 89 height 14
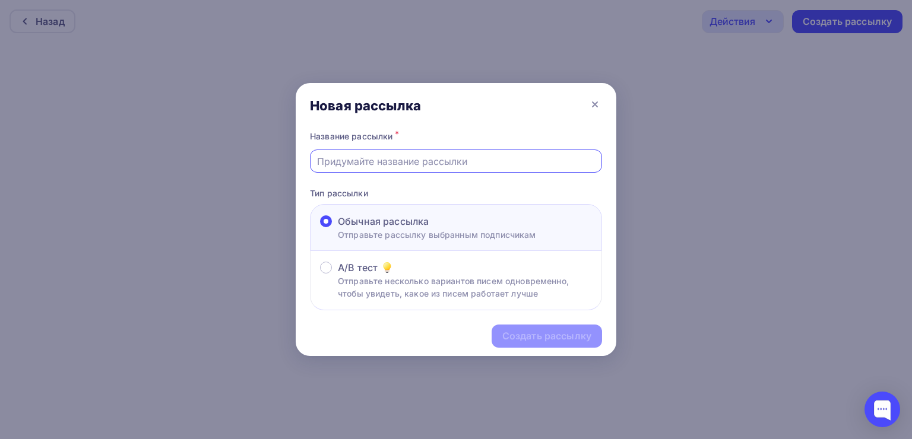
click at [363, 164] on input "text" at bounding box center [456, 161] width 278 height 14
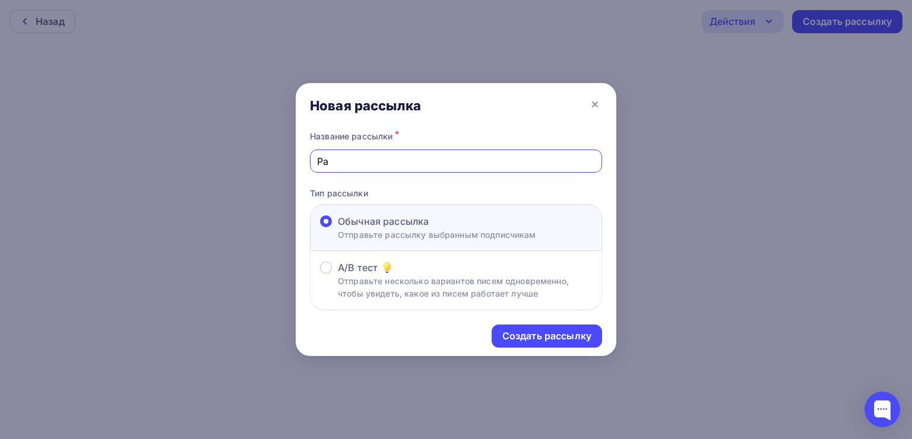
type input "Р"
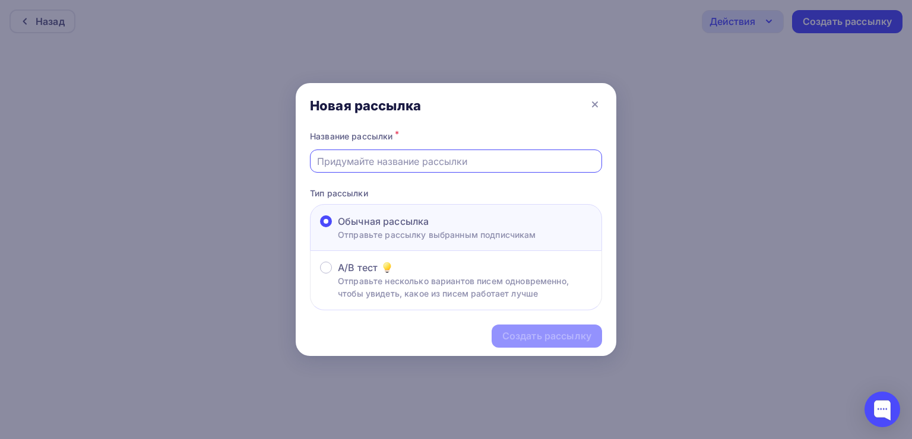
paste input "Обновленный семинар «Метафорические карты во ВсеЛенской терапии 2.0»"
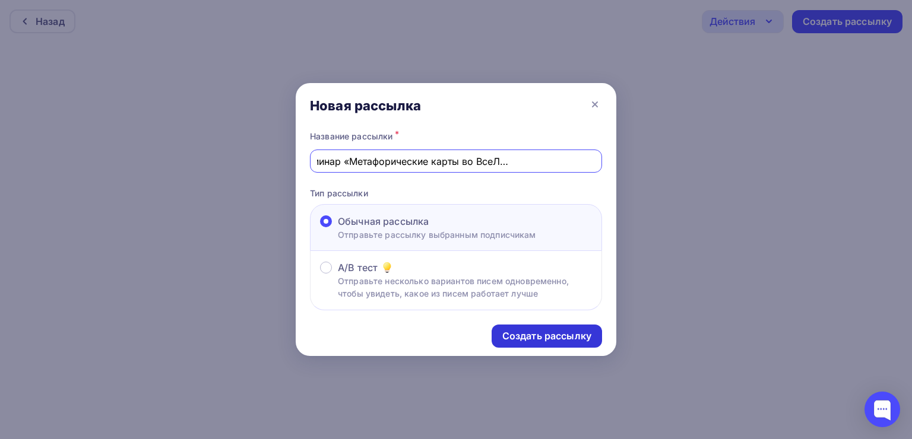
type input "Обновленный семинар «Метафорические карты во ВсеЛенской терапии 2.0»"
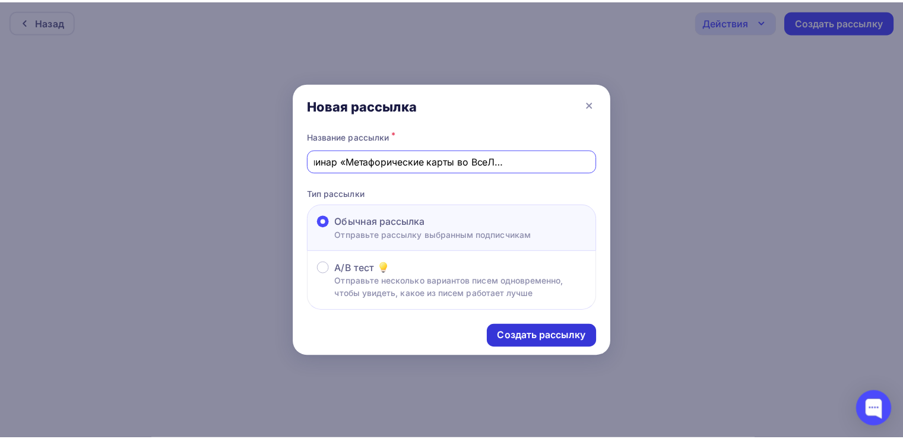
scroll to position [0, 0]
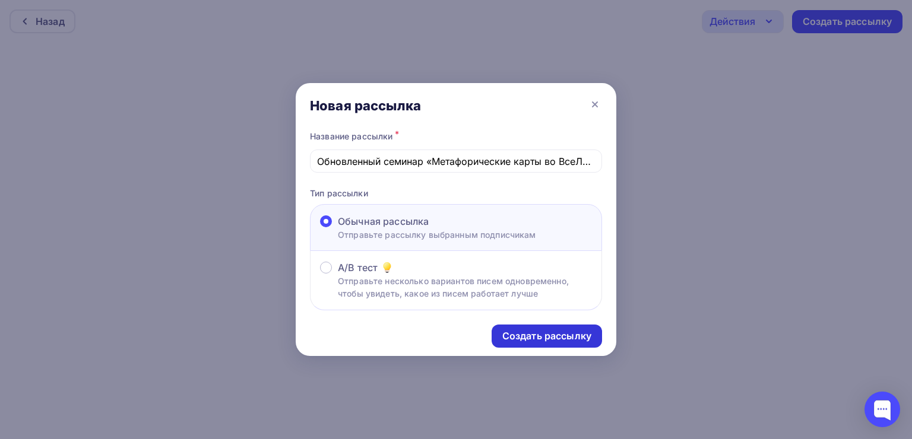
click at [518, 330] on div "Создать рассылку" at bounding box center [546, 336] width 89 height 14
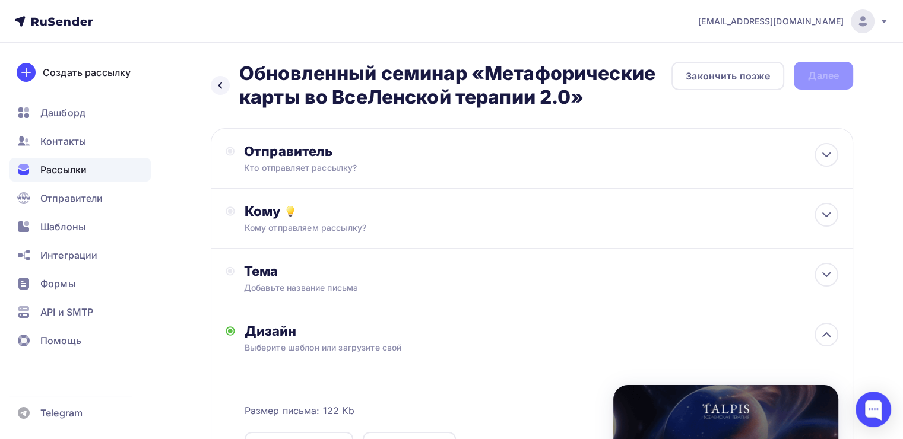
click at [419, 153] on div "Отправитель" at bounding box center [372, 151] width 257 height 17
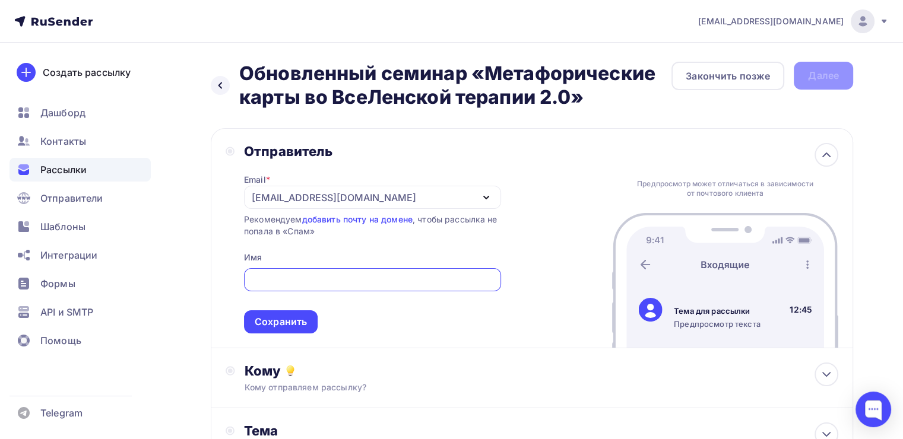
click at [285, 208] on div "[EMAIL_ADDRESS][DOMAIN_NAME]" at bounding box center [372, 197] width 257 height 23
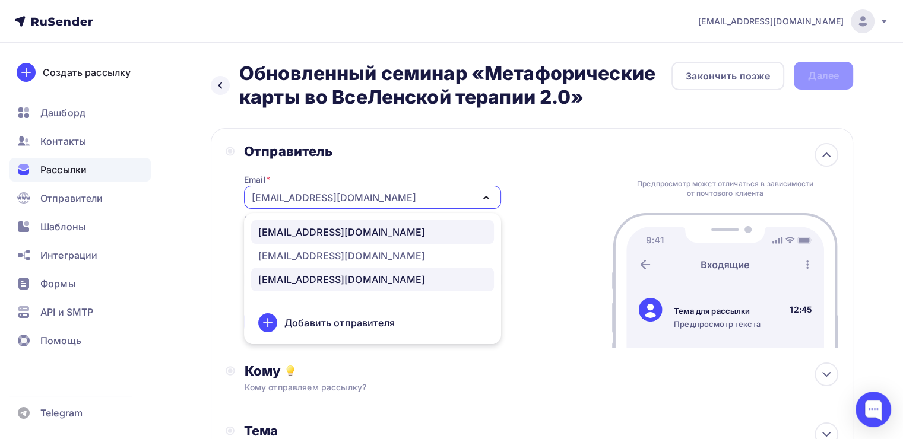
click at [285, 226] on div "[EMAIL_ADDRESS][DOMAIN_NAME]" at bounding box center [341, 232] width 167 height 14
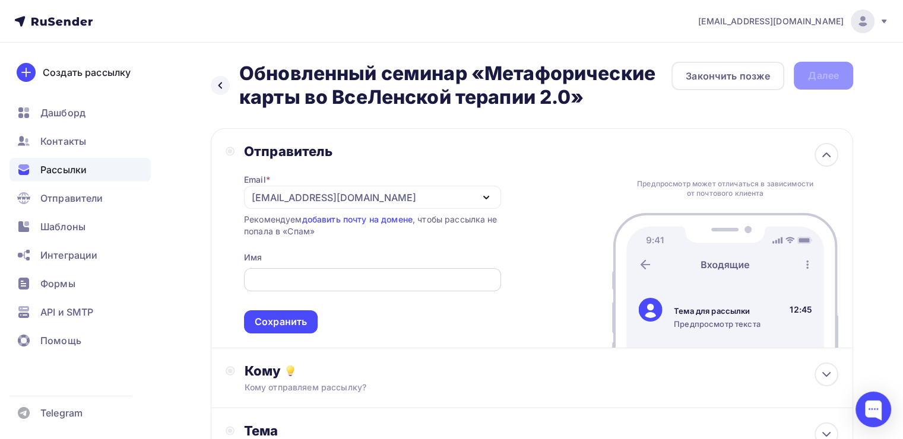
click at [278, 270] on div at bounding box center [372, 279] width 257 height 23
click at [275, 275] on input "text" at bounding box center [372, 280] width 243 height 14
type input "[PERSON_NAME]"
click at [282, 323] on div "Сохранить" at bounding box center [281, 322] width 52 height 14
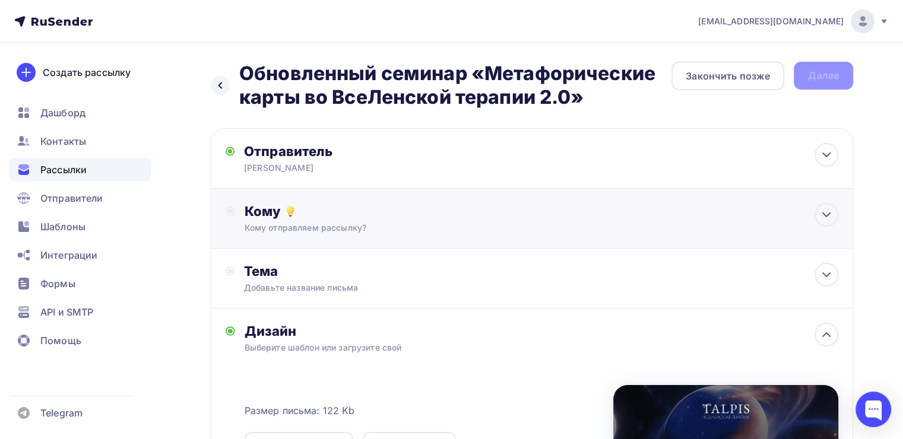
click at [335, 236] on div "Кому Кому отправляем рассылку? Списки получателей Выберите список Все списки id…" at bounding box center [532, 219] width 642 height 60
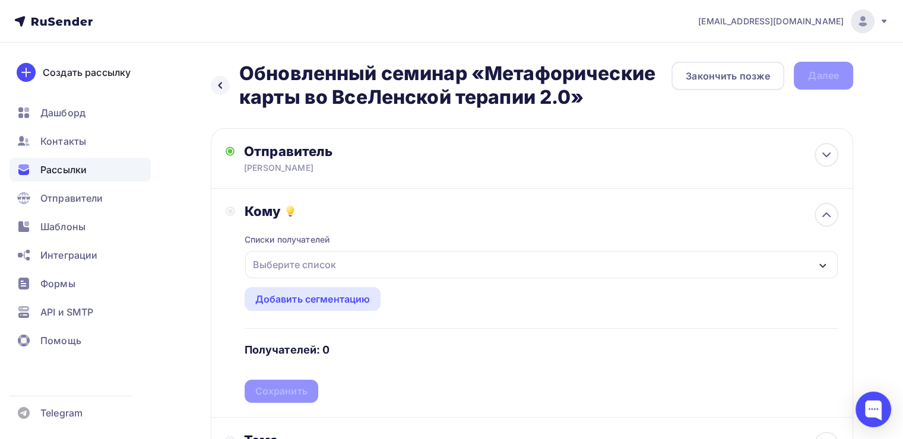
click at [309, 259] on div "Выберите список" at bounding box center [294, 264] width 93 height 21
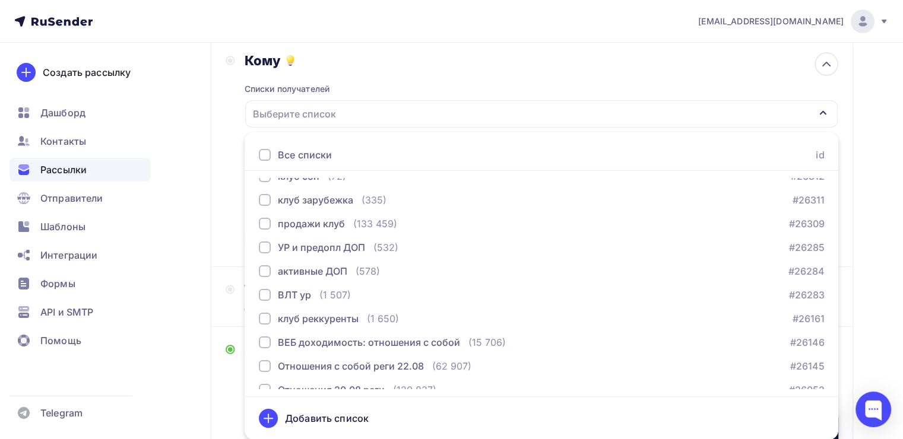
scroll to position [657, 0]
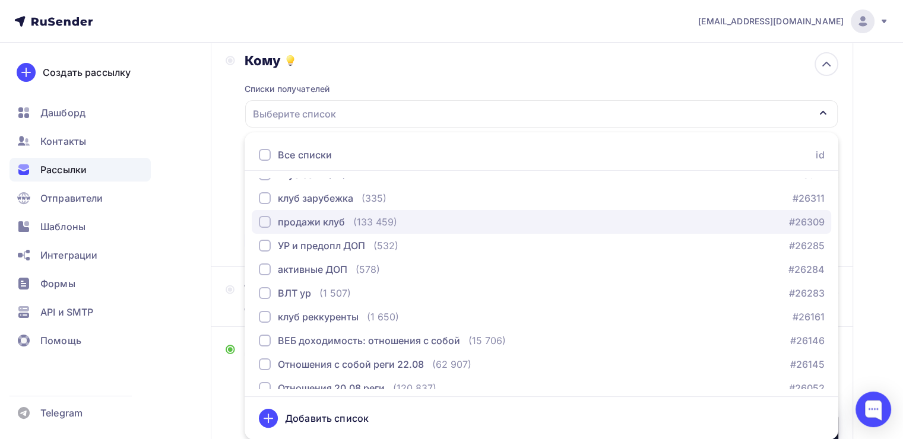
click at [259, 217] on div "button" at bounding box center [265, 222] width 12 height 12
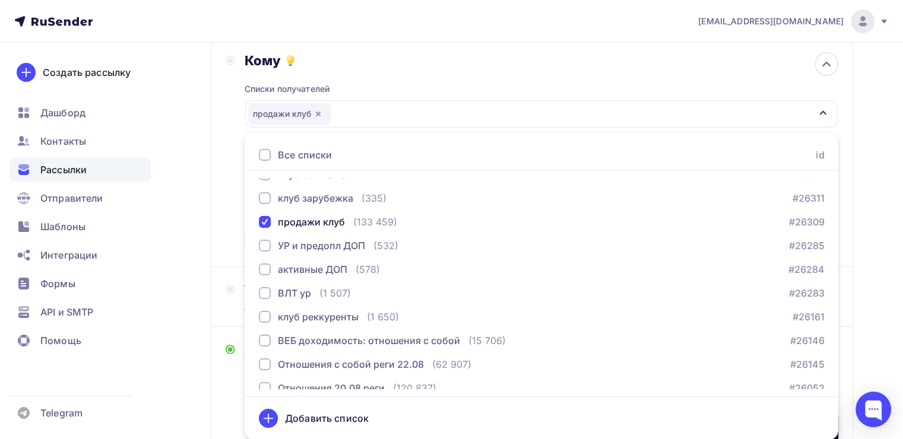
click at [230, 211] on div "Кому Списки получателей продажи клуб Все списки id Участники Клуб сентябрь (2 2…" at bounding box center [532, 152] width 613 height 200
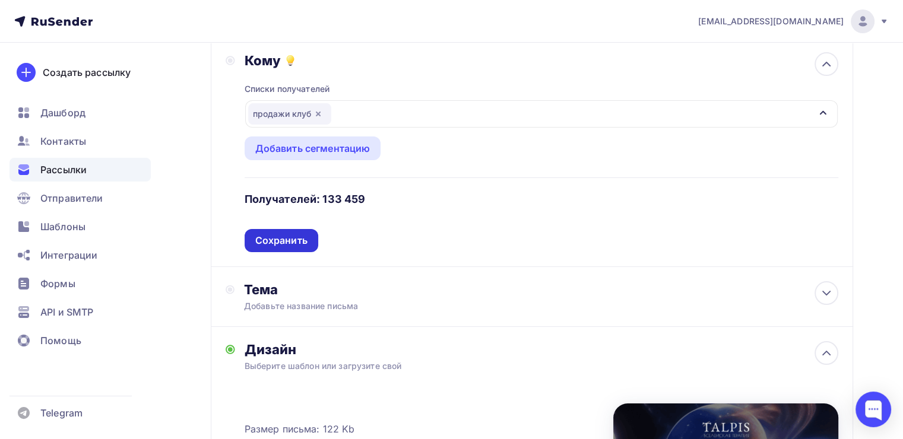
click at [276, 242] on div "Сохранить" at bounding box center [281, 241] width 52 height 14
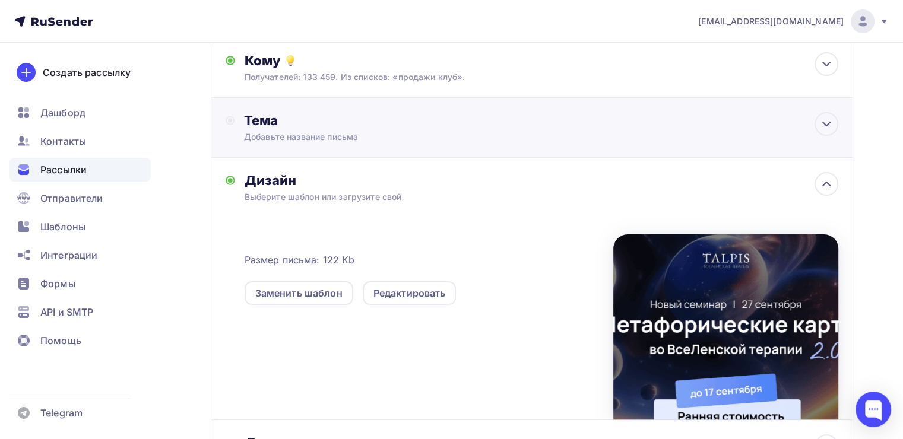
click at [307, 124] on div "Тема" at bounding box center [361, 120] width 234 height 17
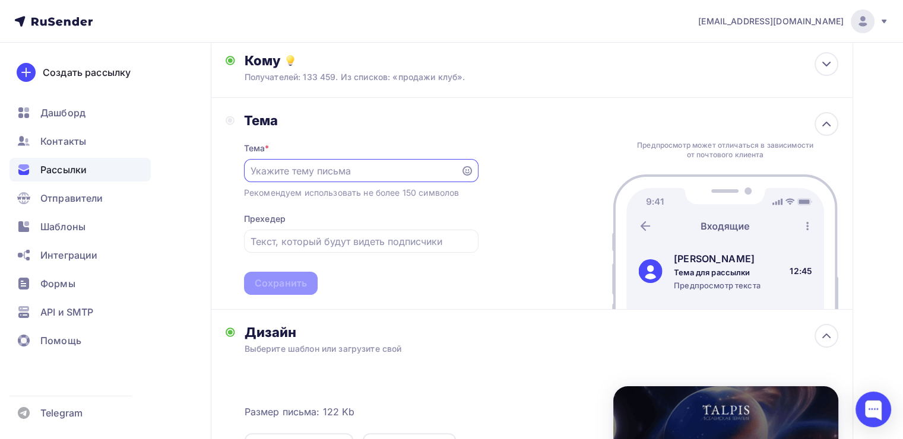
scroll to position [0, 0]
paste input "Обновленный семинар «Метафорические карты во ВсеЛенской терапии 2.0»"
type input "Обновленный семинар «Метафорические карты во ВсеЛенской терапии 2.0»"
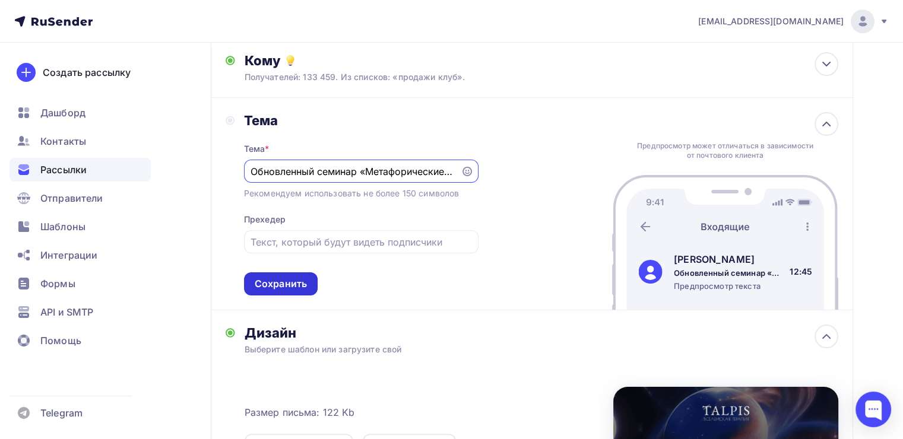
click at [275, 281] on div "Сохранить" at bounding box center [281, 284] width 52 height 14
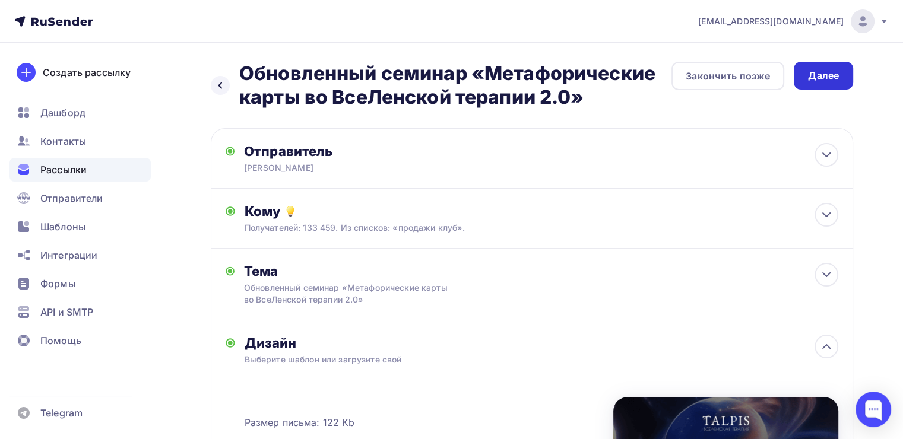
click at [807, 80] on div "Далее" at bounding box center [823, 76] width 59 height 28
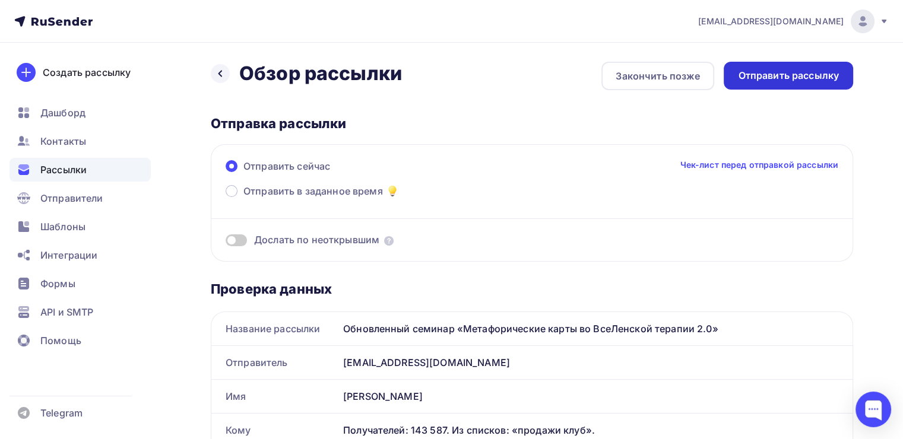
click at [743, 89] on div "Отправить рассылку" at bounding box center [788, 76] width 129 height 28
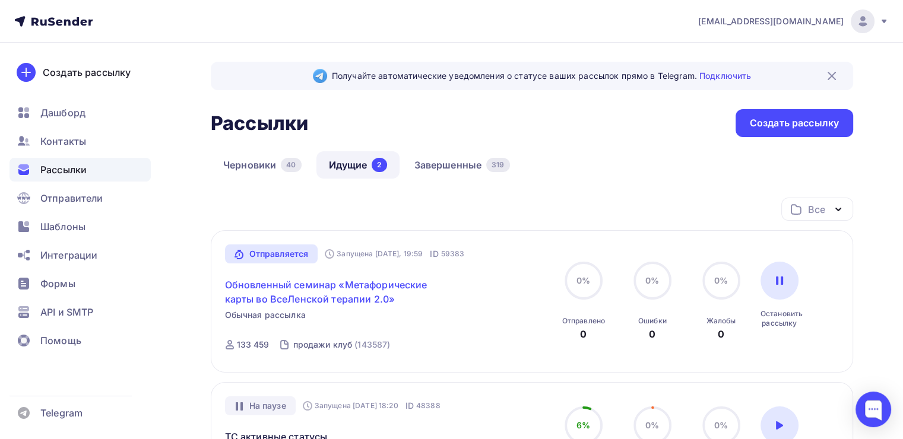
click at [384, 280] on link "Обновленный семинар «Метафорические карты во ВсеЛенской терапии 2.0»" at bounding box center [327, 292] width 204 height 28
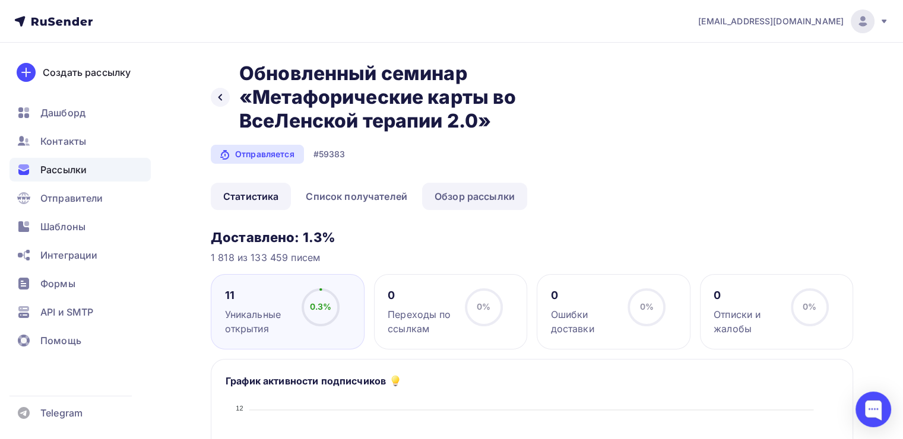
click at [471, 188] on link "Обзор рассылки" at bounding box center [474, 196] width 105 height 27
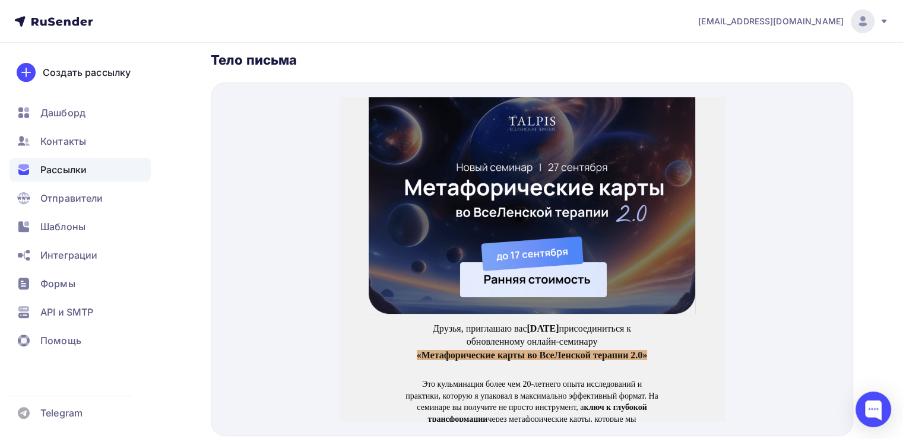
scroll to position [404, 0]
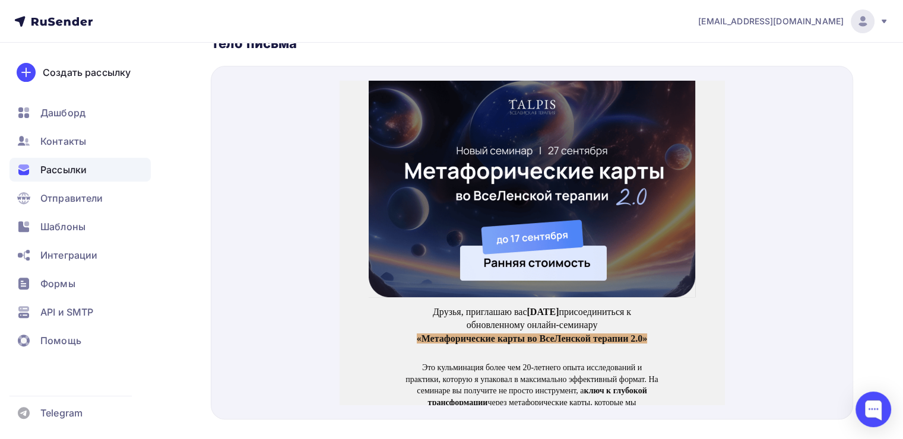
click at [471, 176] on img at bounding box center [532, 174] width 327 height 217
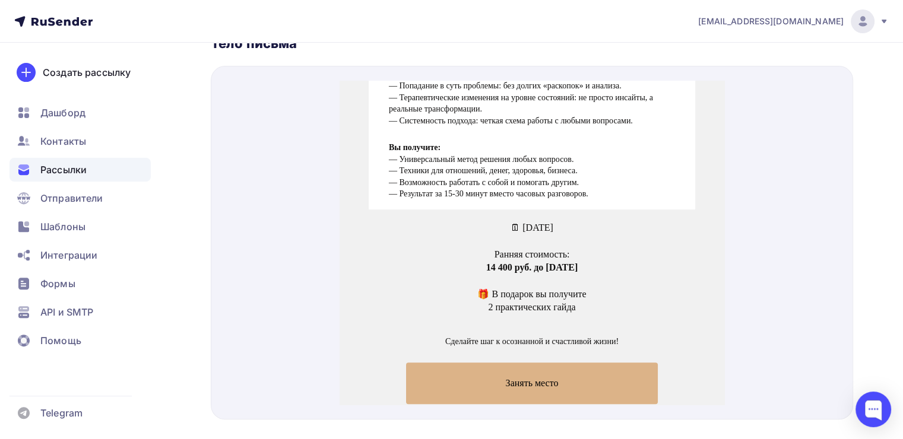
scroll to position [582, 0]
click at [492, 350] on span "Занять место" at bounding box center [532, 368] width 252 height 41
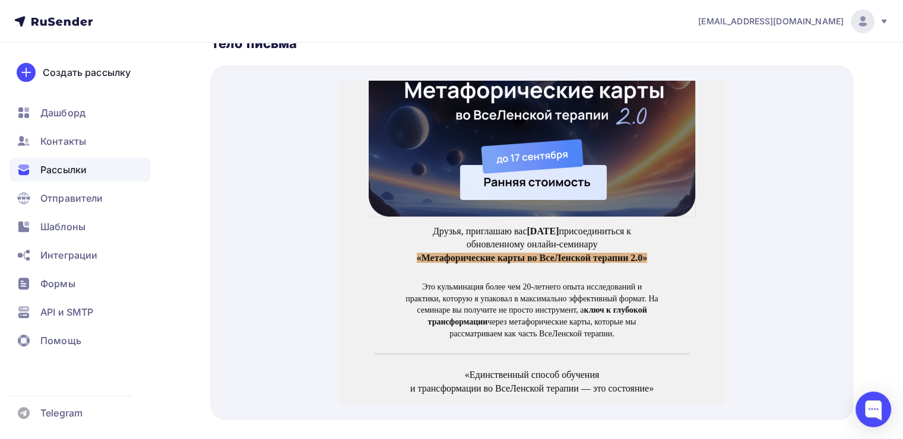
scroll to position [0, 0]
